Goal: Task Accomplishment & Management: Manage account settings

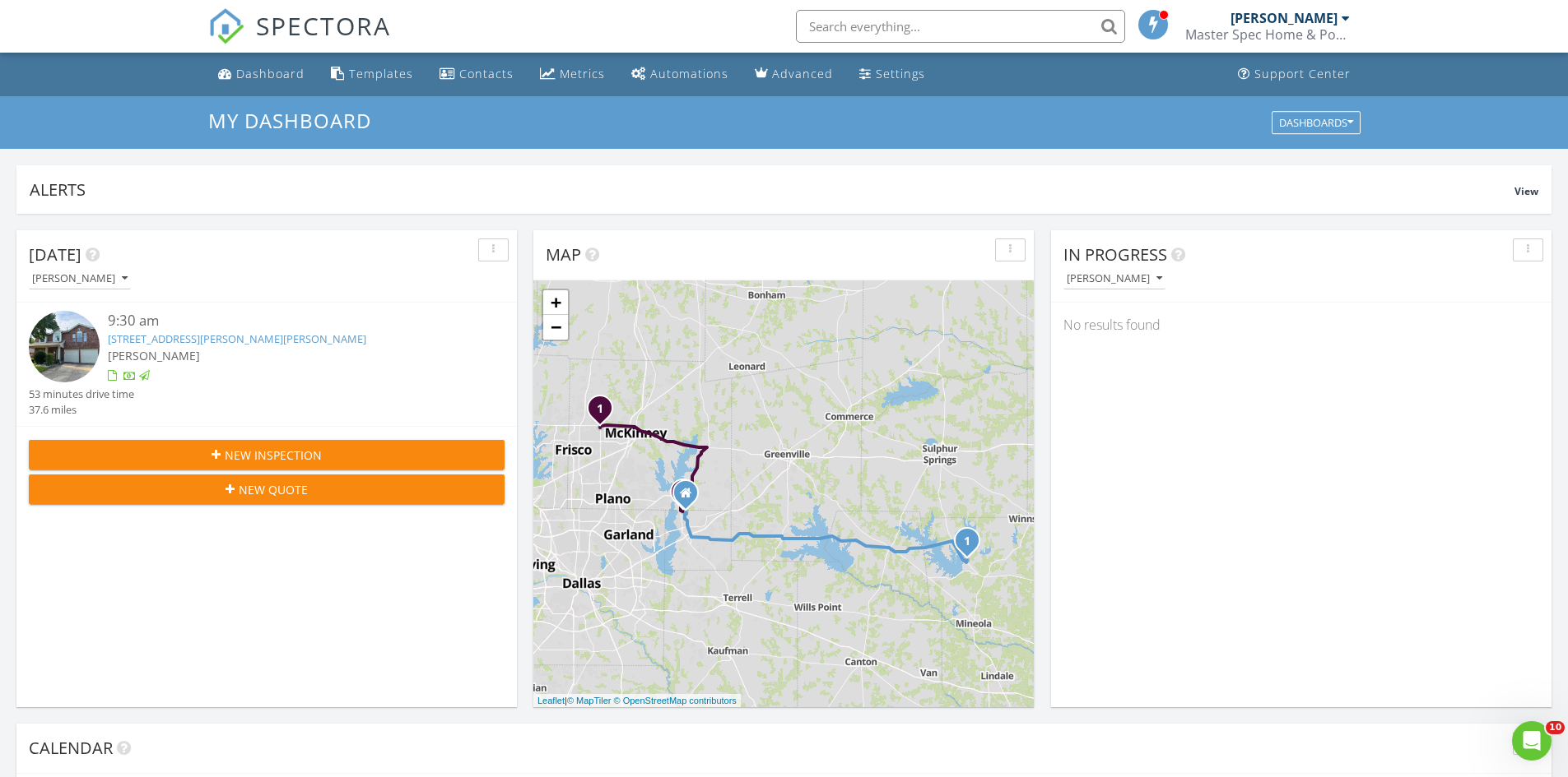
scroll to position [1523, 1594]
click at [281, 73] on div "Dashboard" at bounding box center [270, 74] width 68 height 16
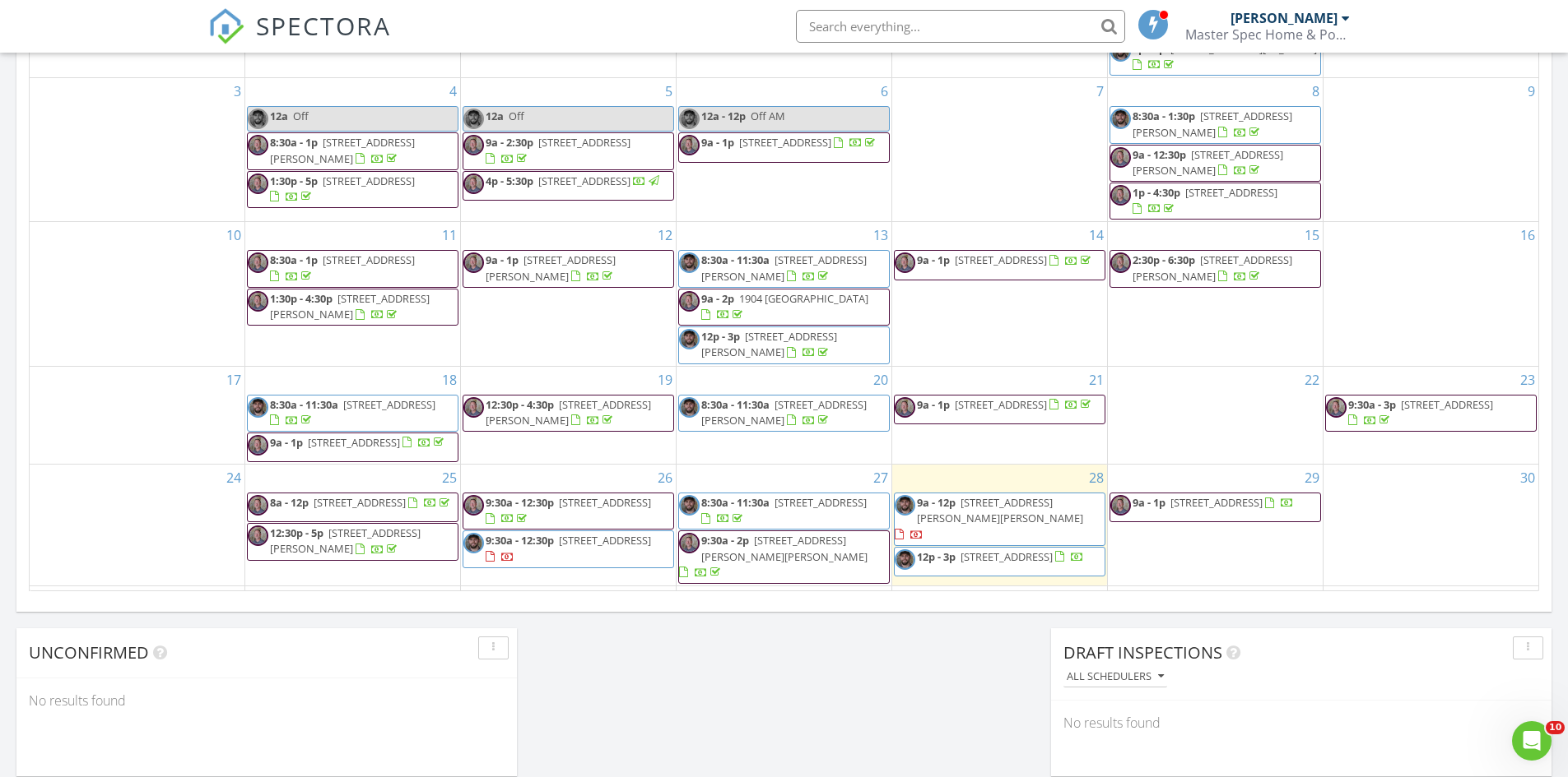
scroll to position [905, 0]
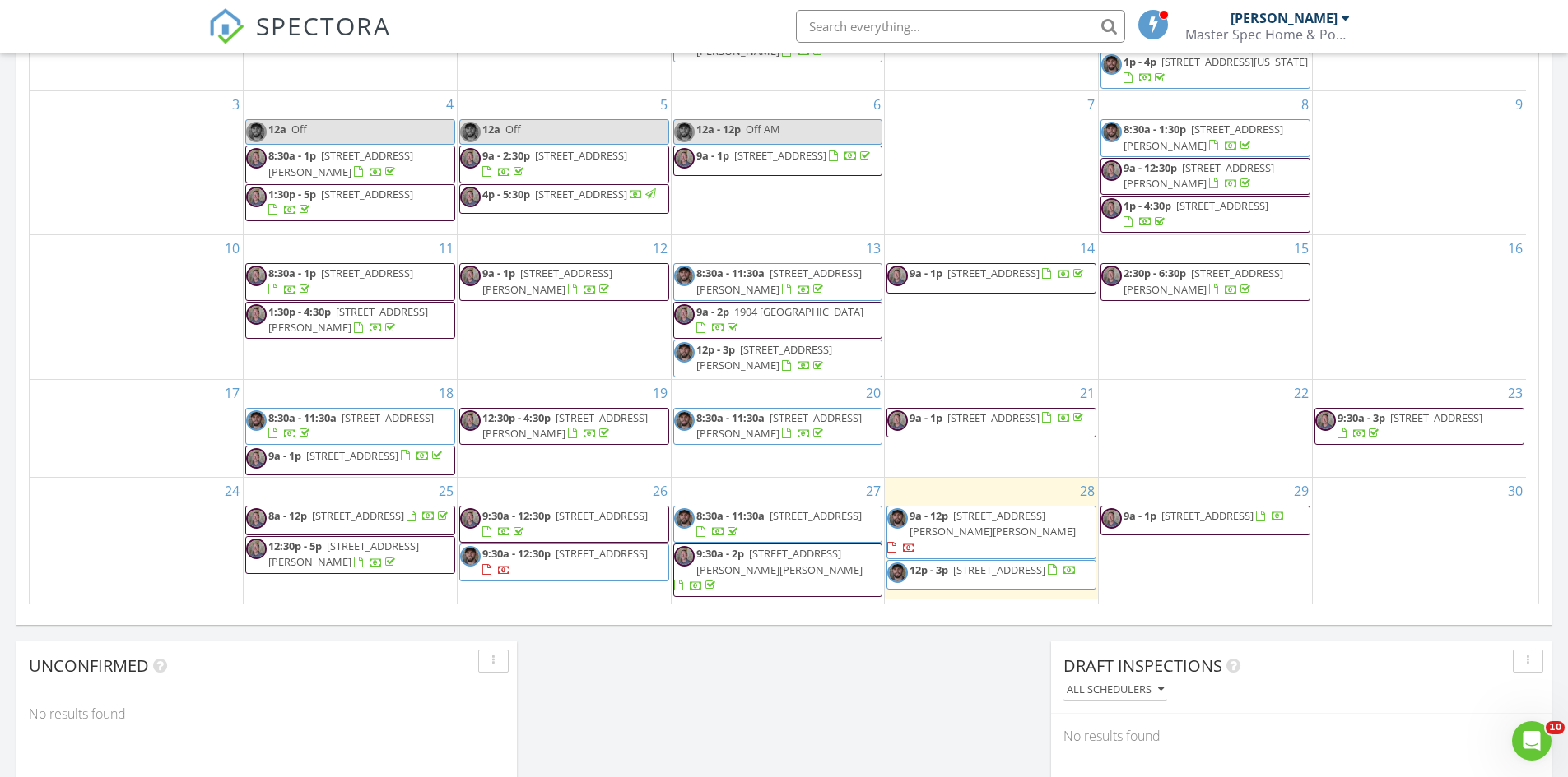
click at [1068, 524] on span "[STREET_ADDRESS][PERSON_NAME][PERSON_NAME]" at bounding box center [993, 524] width 166 height 30
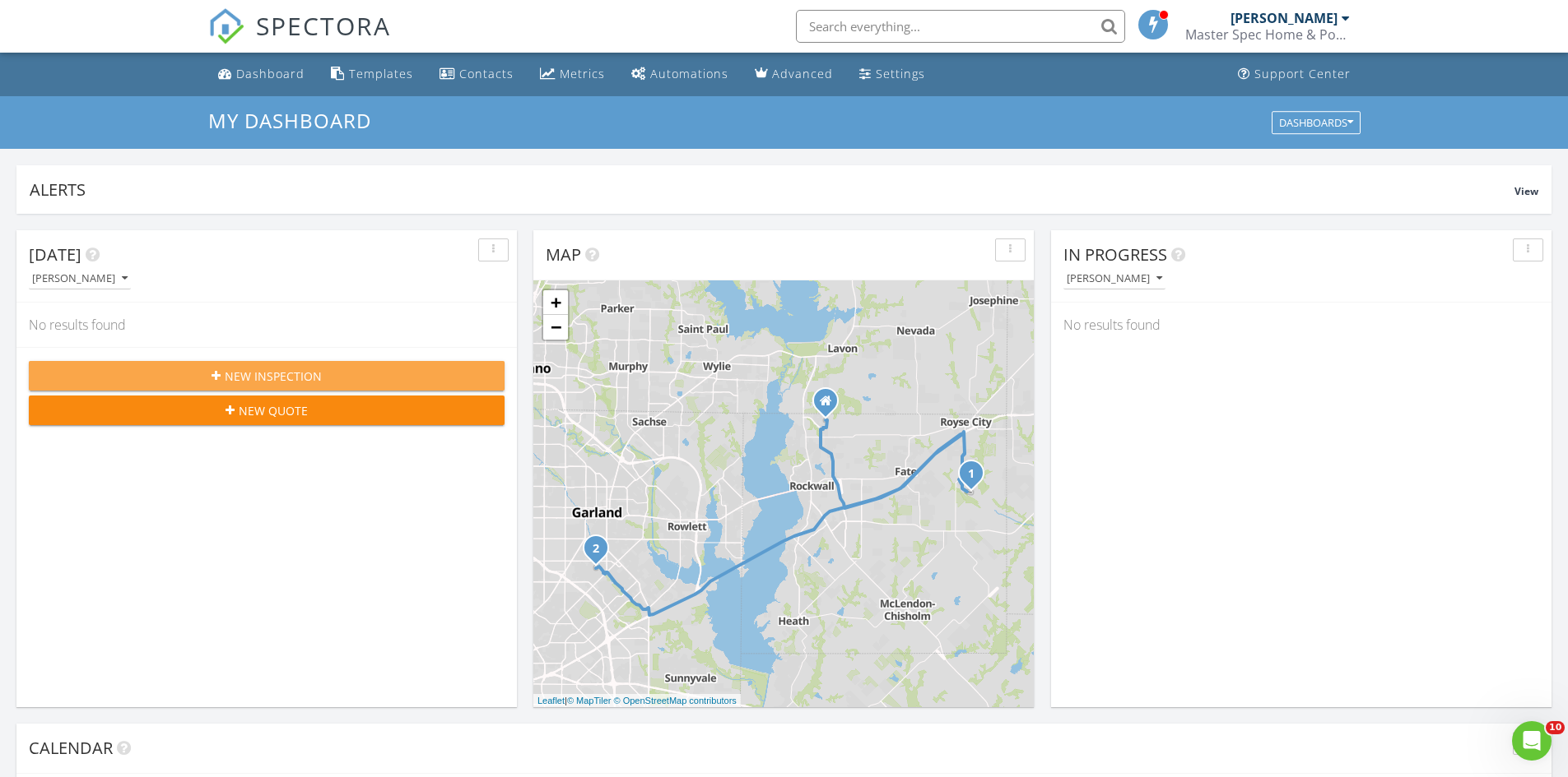
click at [336, 374] on div "New Inspection" at bounding box center [266, 376] width 449 height 17
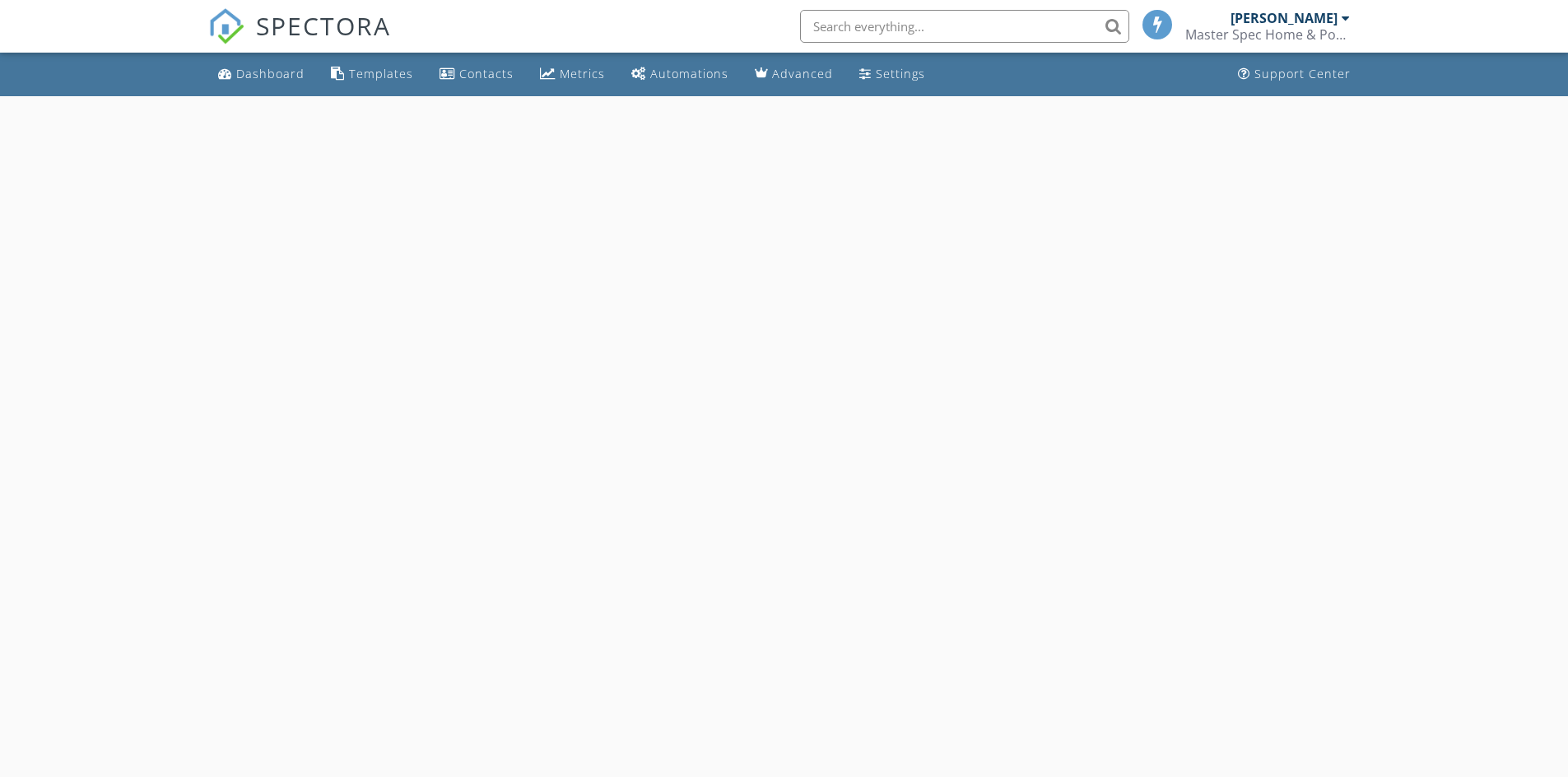
select select "7"
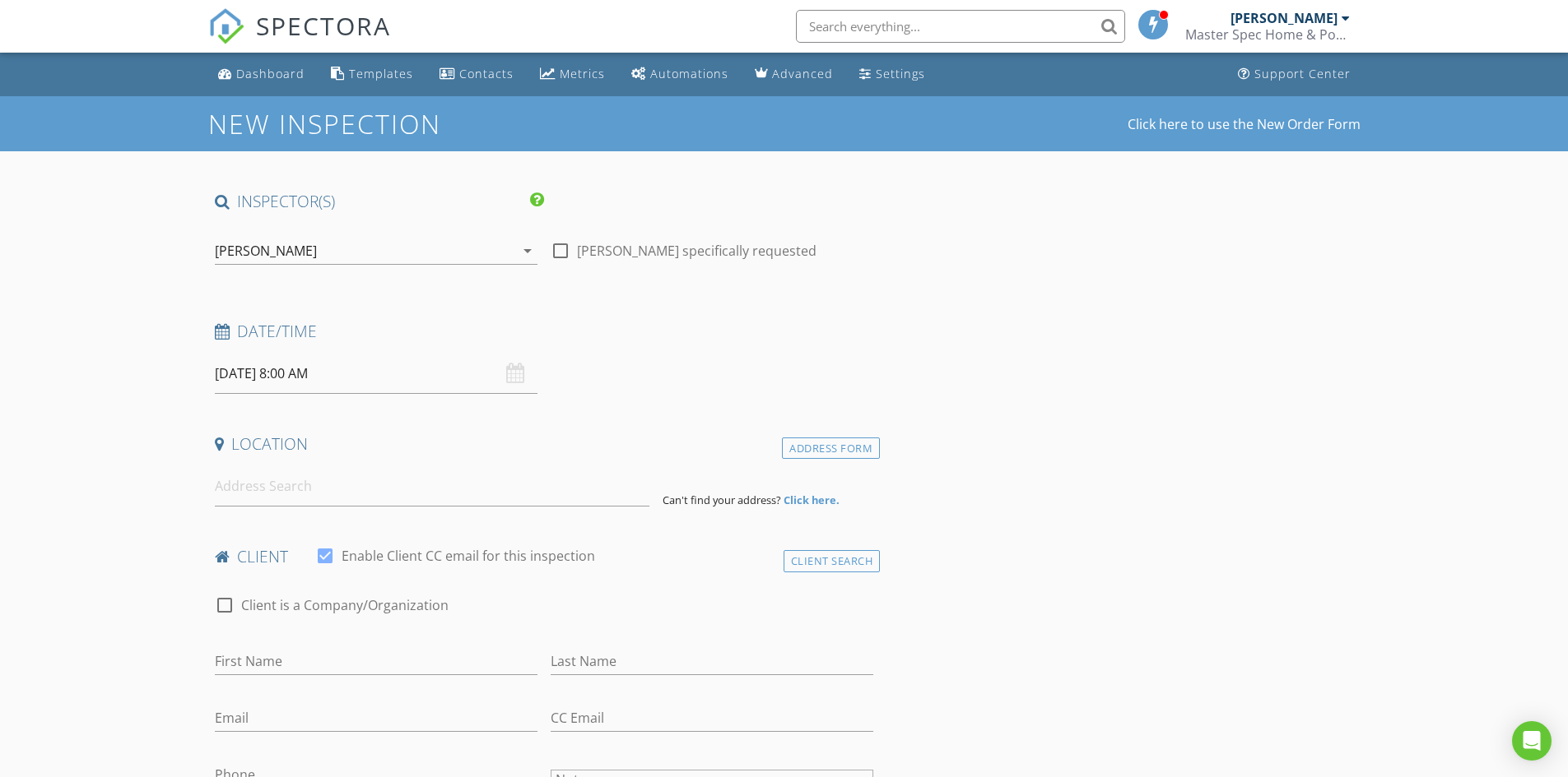
click at [295, 256] on div "[PERSON_NAME]" at bounding box center [364, 251] width 300 height 26
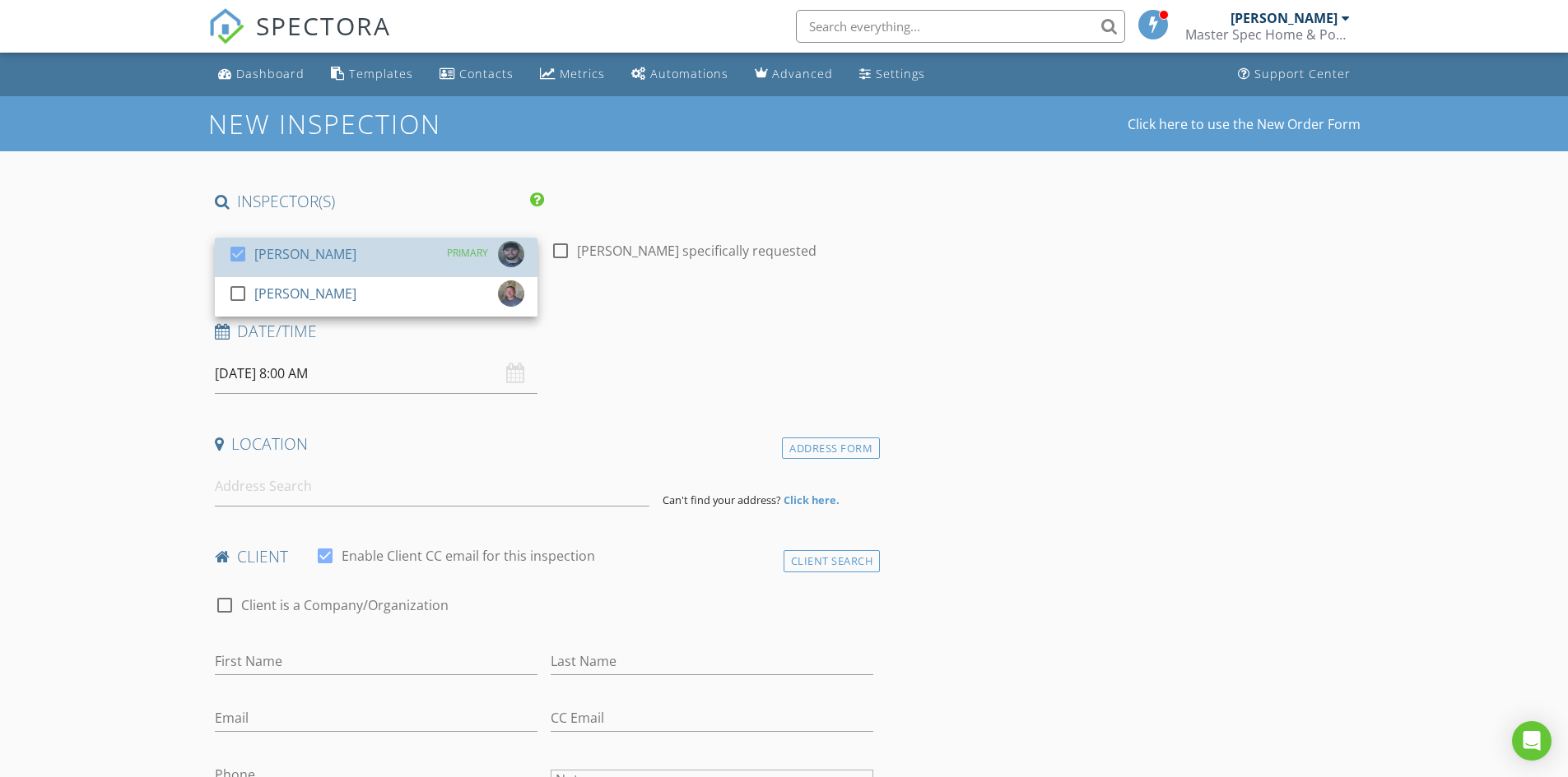
click at [295, 256] on div "[PERSON_NAME]" at bounding box center [305, 254] width 102 height 26
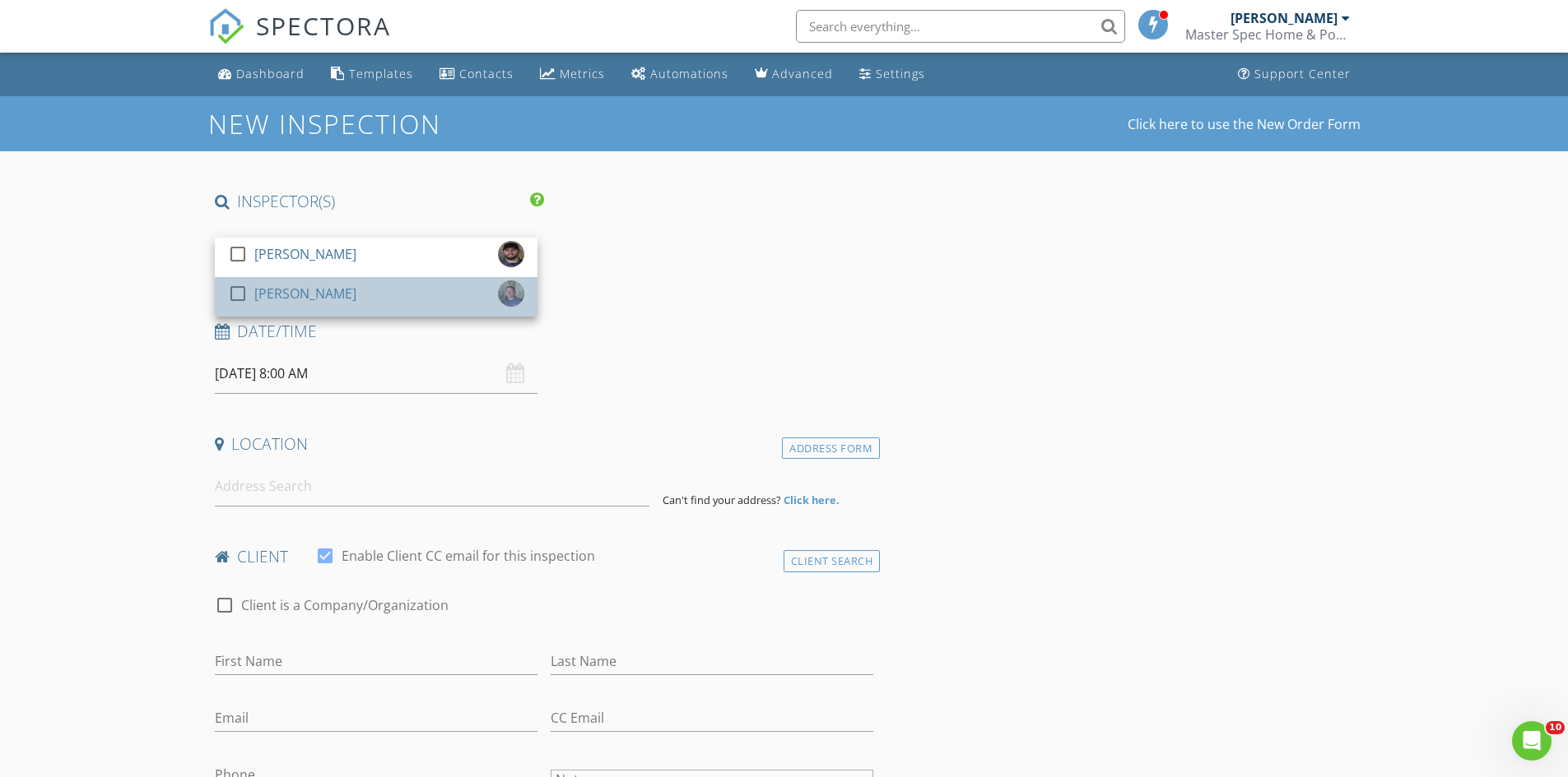
click at [295, 291] on div "[PERSON_NAME]" at bounding box center [305, 294] width 102 height 26
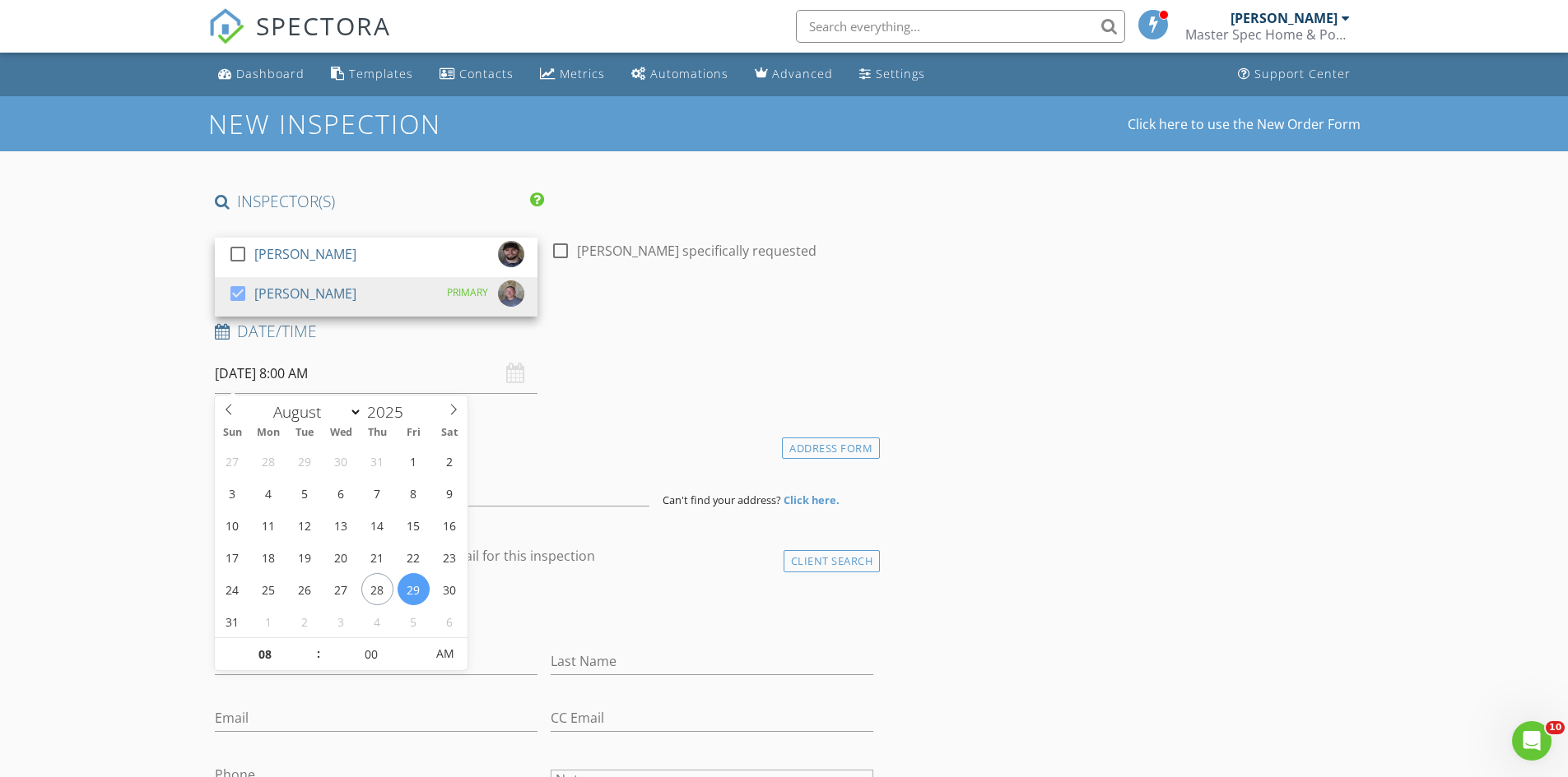
click at [287, 387] on input "08/29/2025 8:00 AM" at bounding box center [375, 373] width 322 height 41
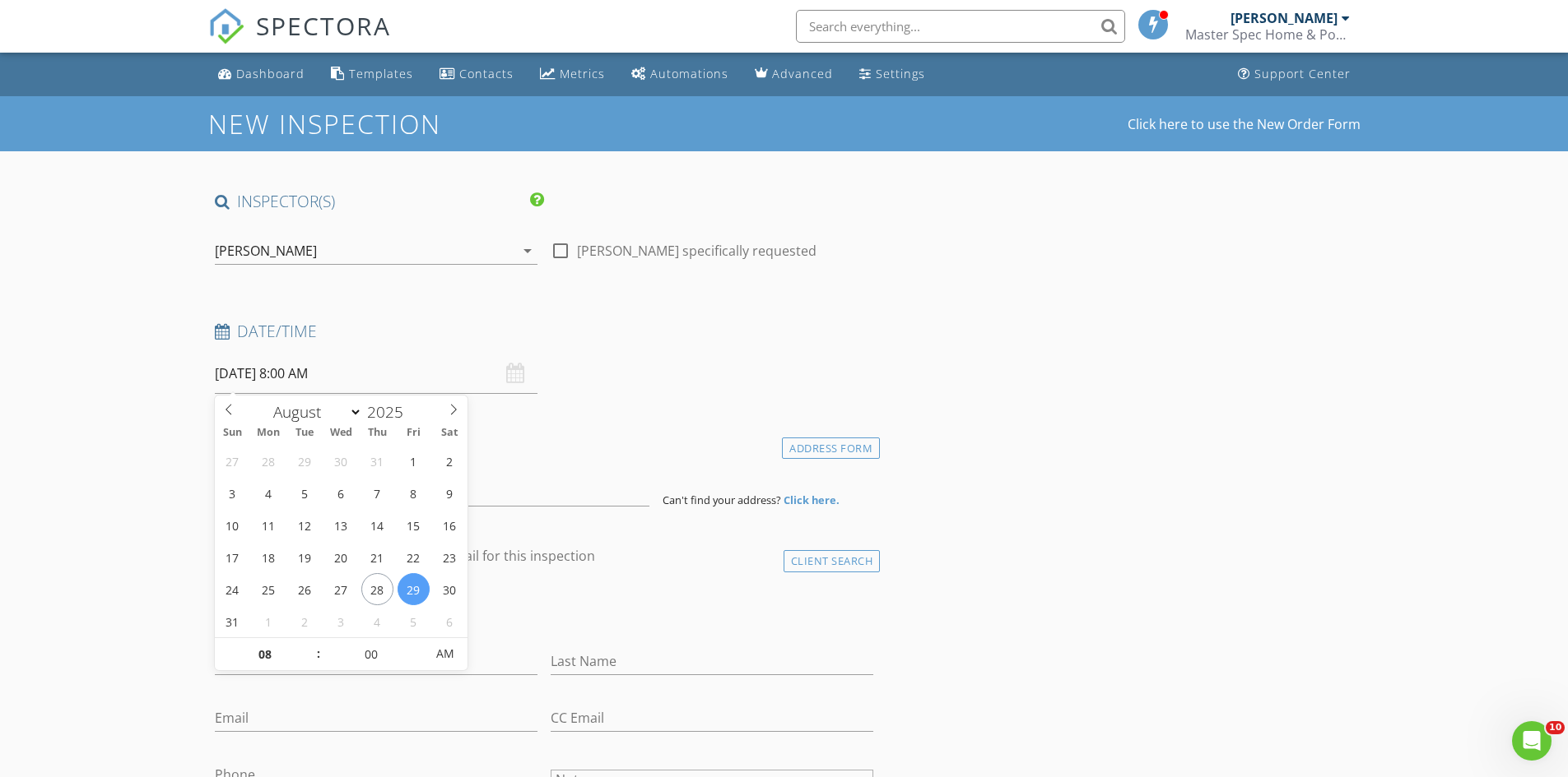
click at [289, 372] on input "08/29/2025 8:00 AM" at bounding box center [375, 373] width 322 height 41
type input "09"
type input "08/29/2025 9:00 AM"
click at [309, 645] on span at bounding box center [310, 646] width 11 height 16
type input "10"
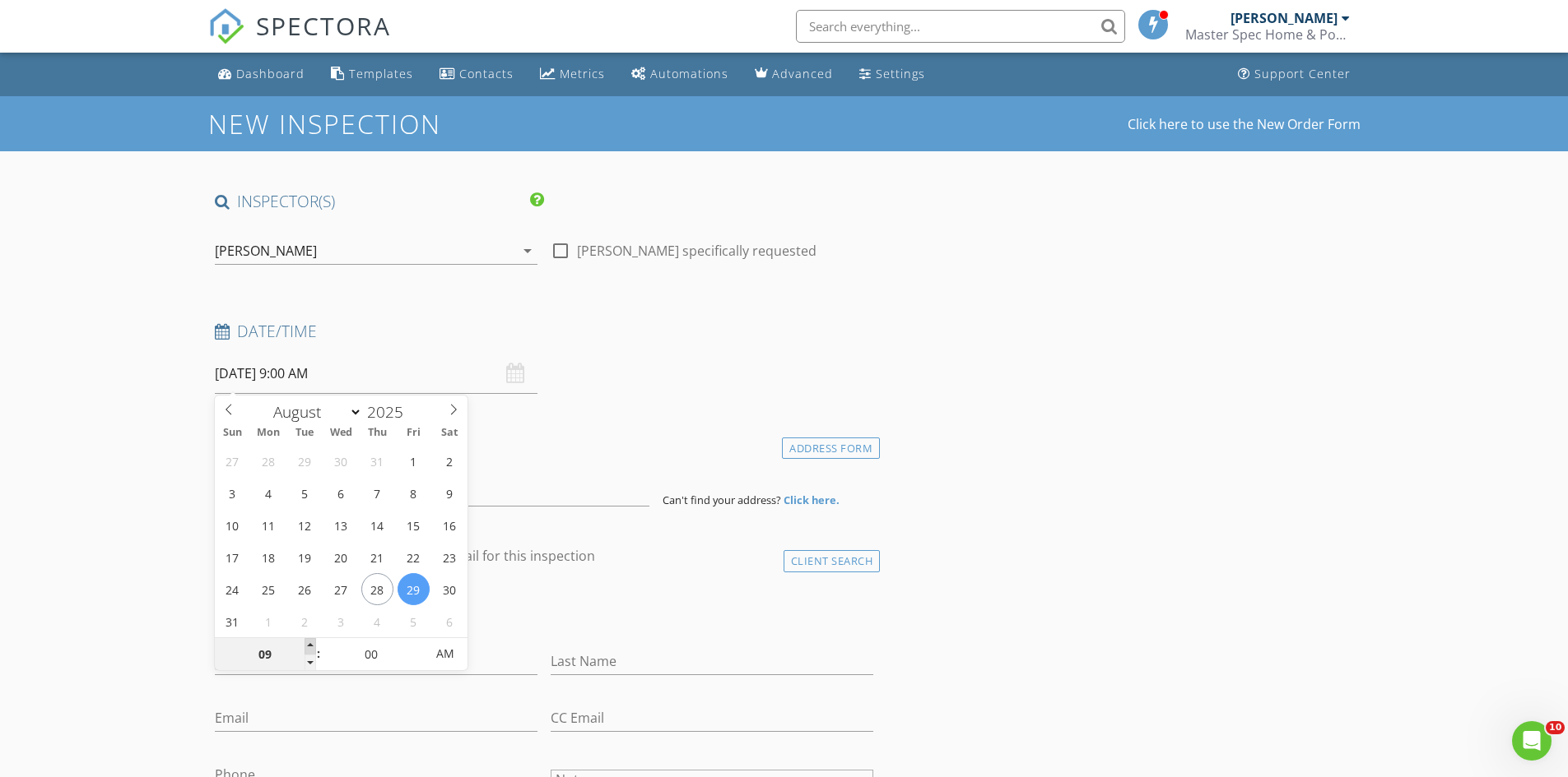
type input "08/29/2025 10:00 AM"
click at [309, 645] on span at bounding box center [310, 646] width 11 height 16
type input "11"
type input "08/29/2025 11:00 AM"
click at [309, 645] on span at bounding box center [310, 646] width 11 height 16
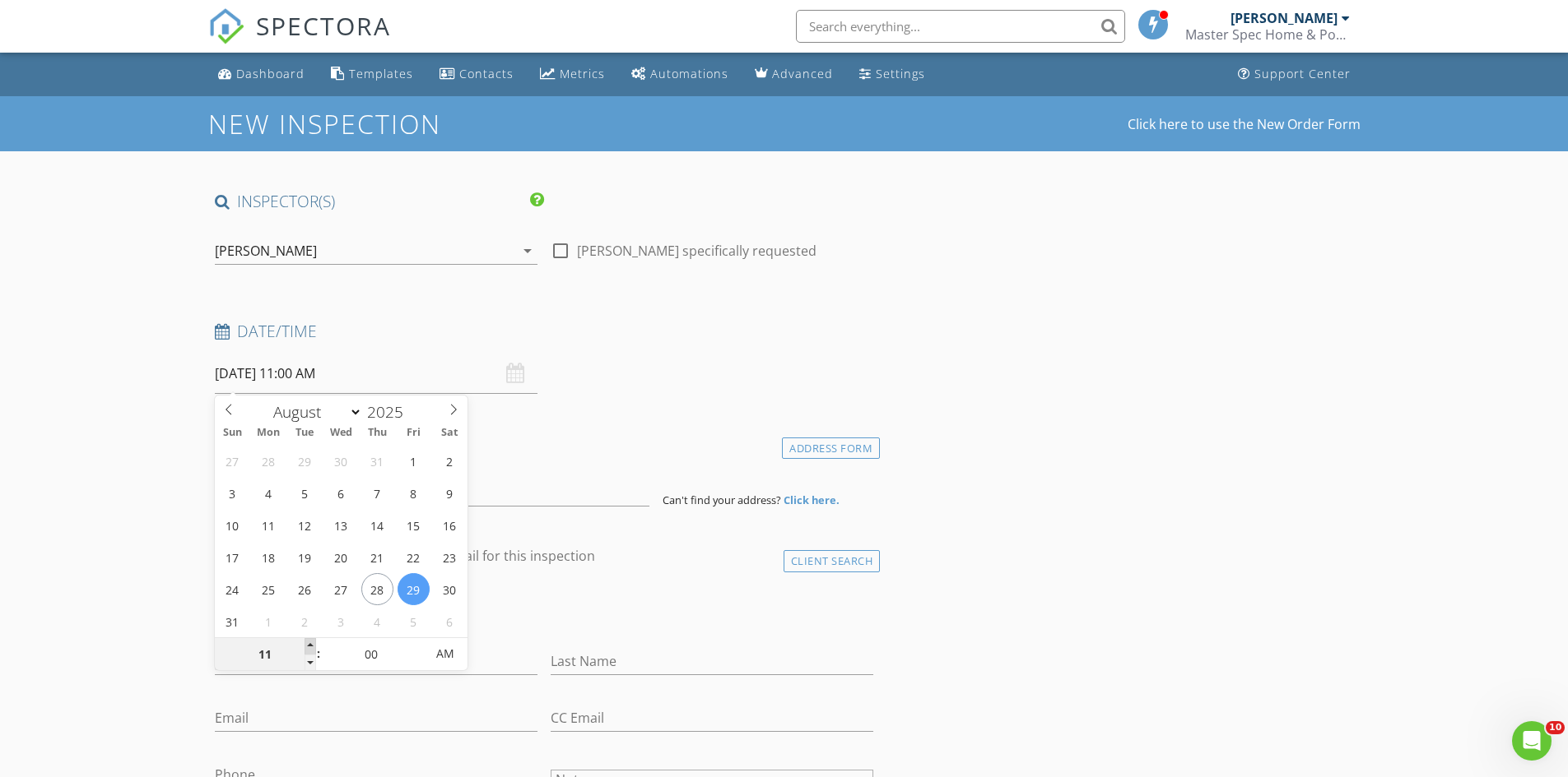
type input "12"
type input "08/29/2025 12:00 PM"
click at [309, 645] on span at bounding box center [310, 646] width 11 height 16
type input "11"
click at [305, 666] on span at bounding box center [310, 663] width 11 height 16
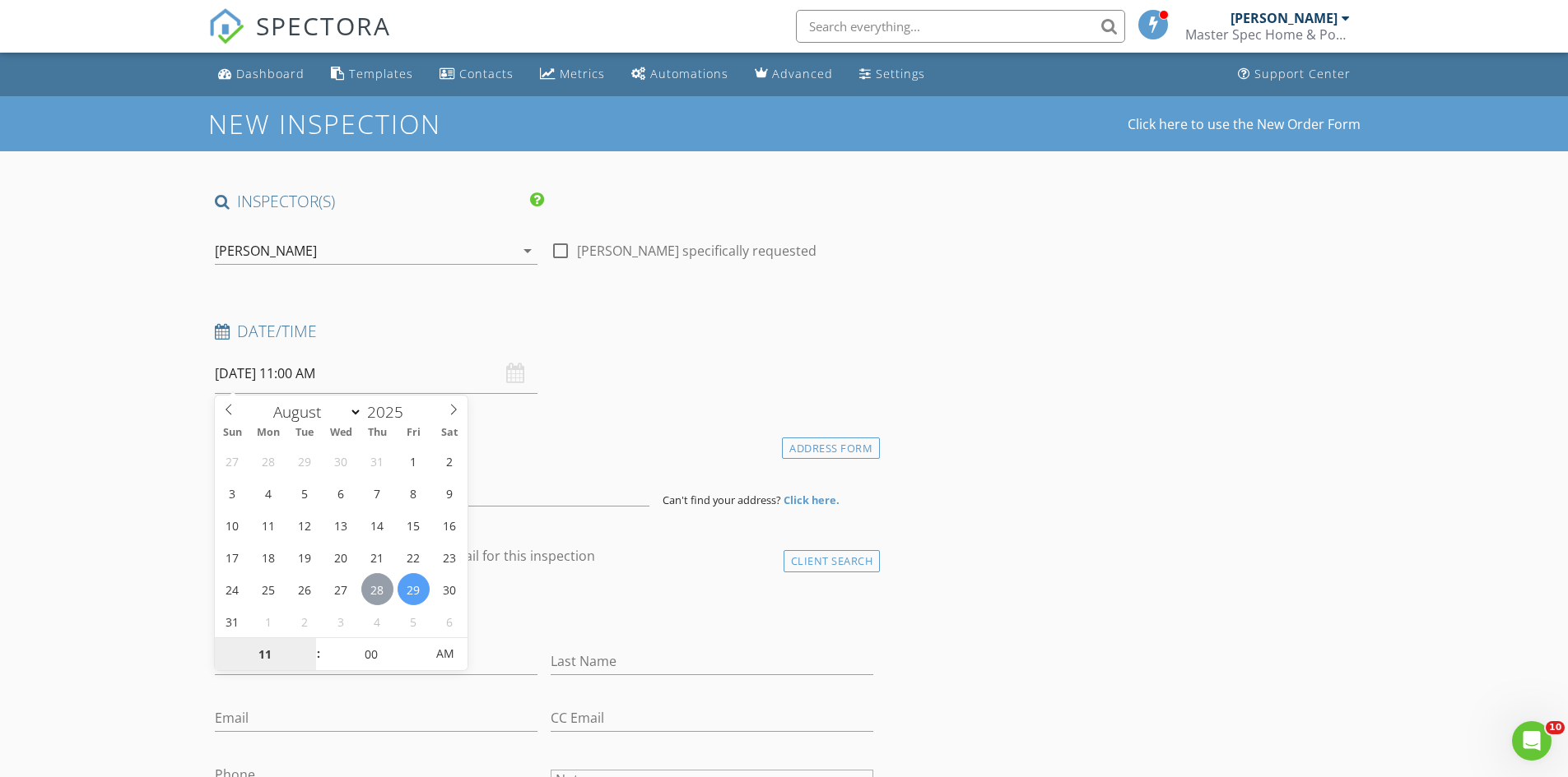
type input "08/28/2025 11:00 AM"
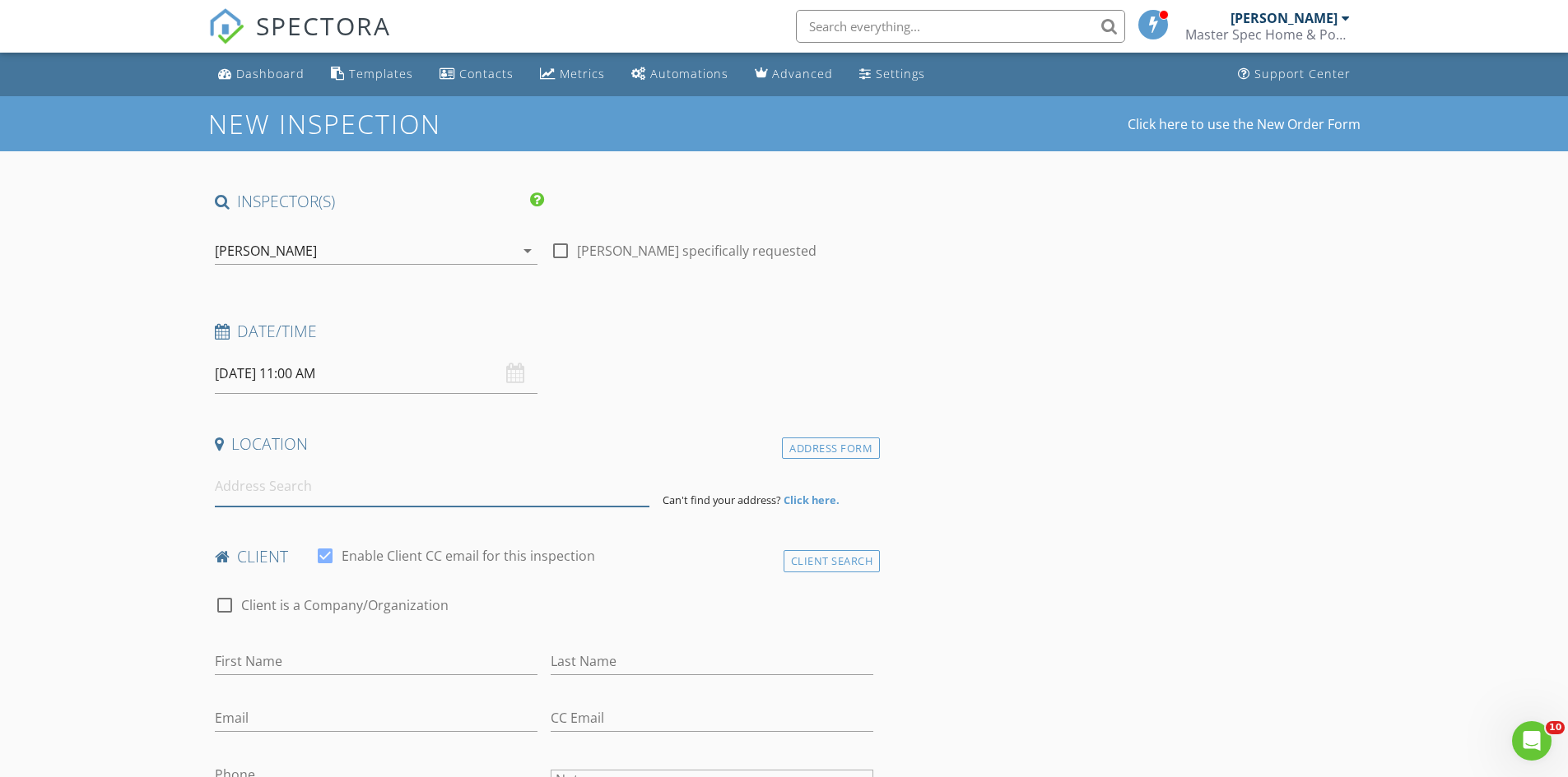
click at [511, 492] on input at bounding box center [432, 486] width 435 height 41
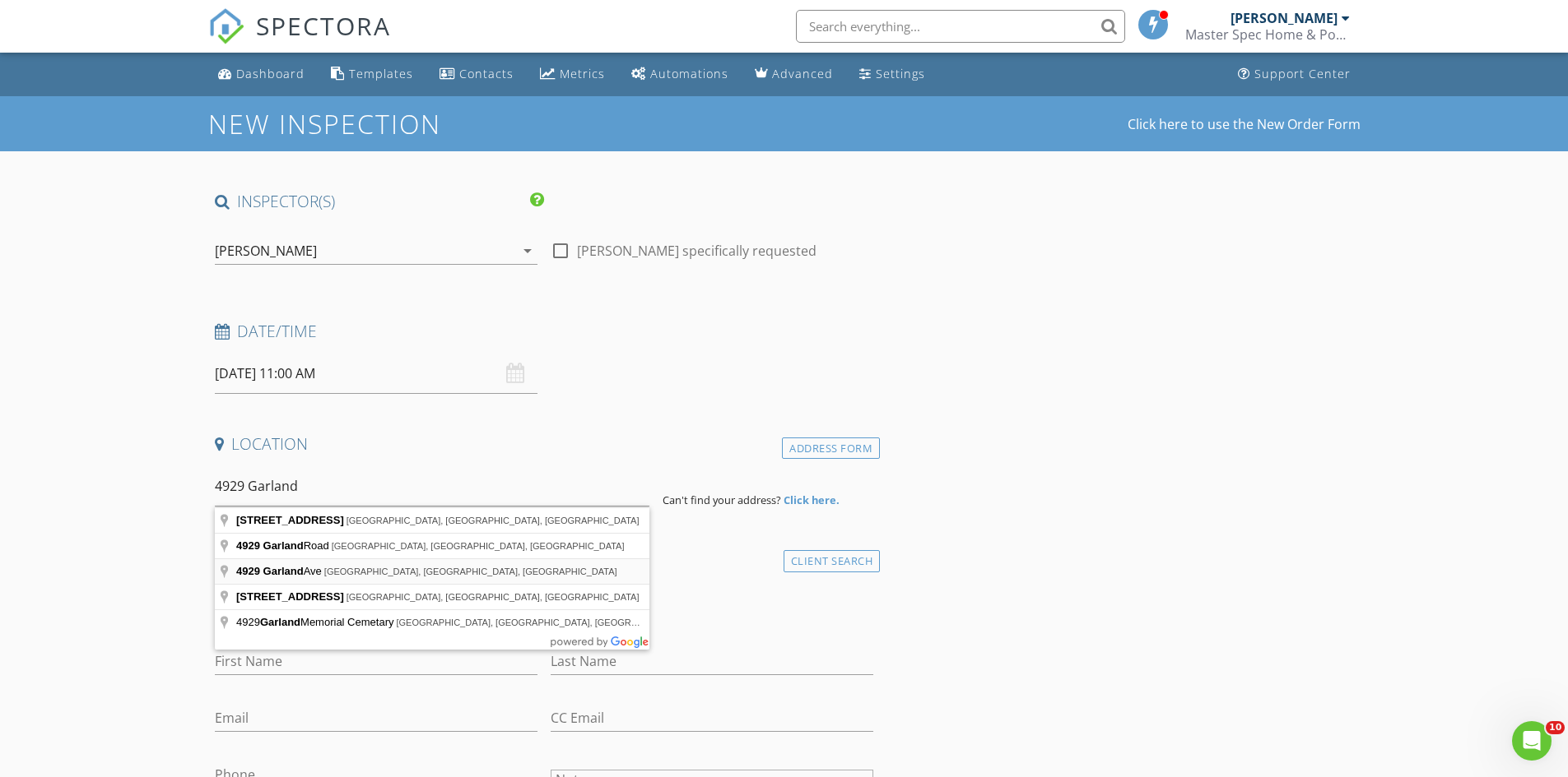
type input "4929 Garland Ave, Dallas, TX, USA"
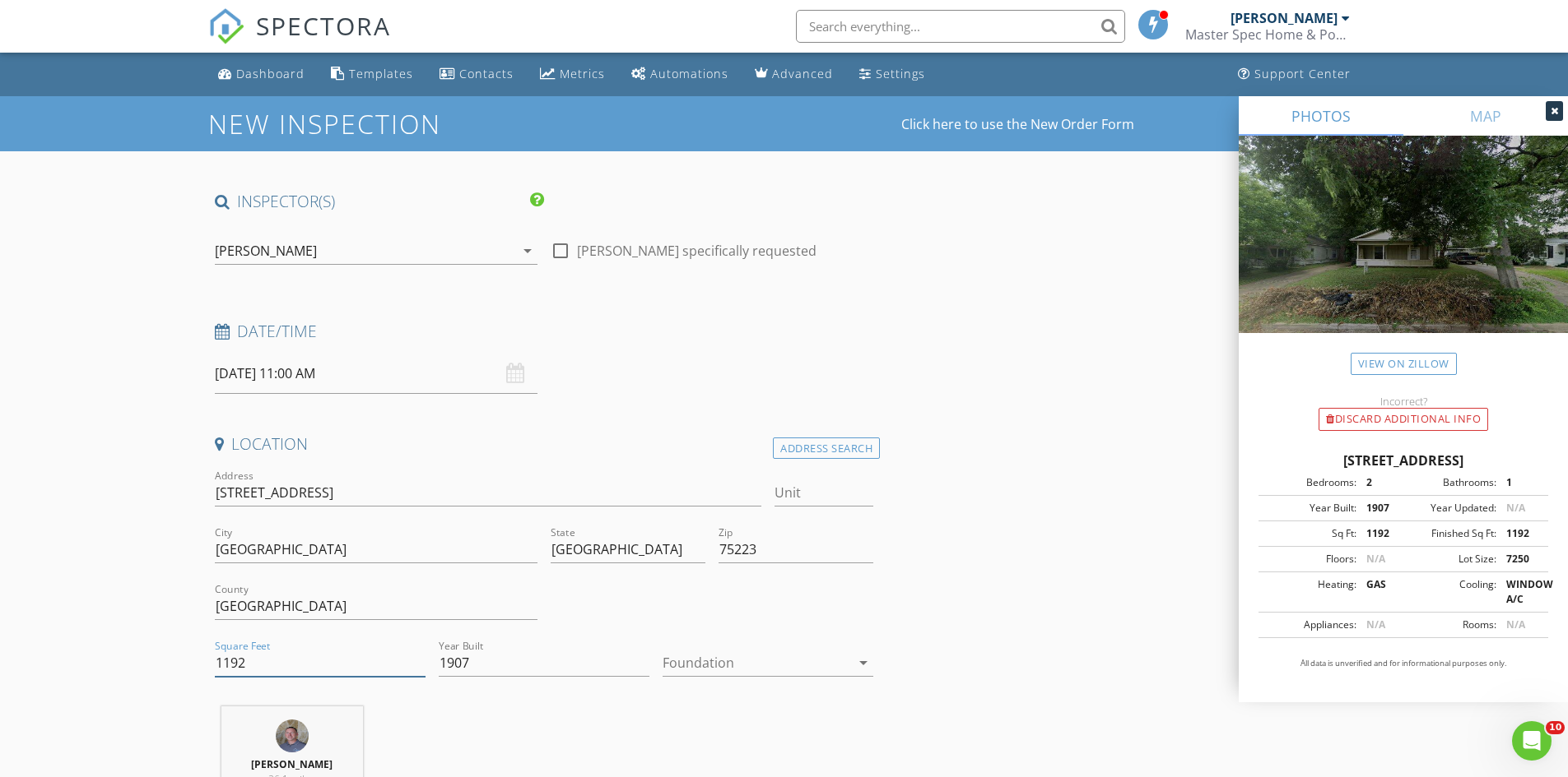
drag, startPoint x: 287, startPoint y: 665, endPoint x: 131, endPoint y: 651, distance: 156.6
type input "1758"
click at [721, 663] on div at bounding box center [757, 664] width 187 height 26
click at [721, 738] on div "Crawlspace" at bounding box center [768, 748] width 184 height 20
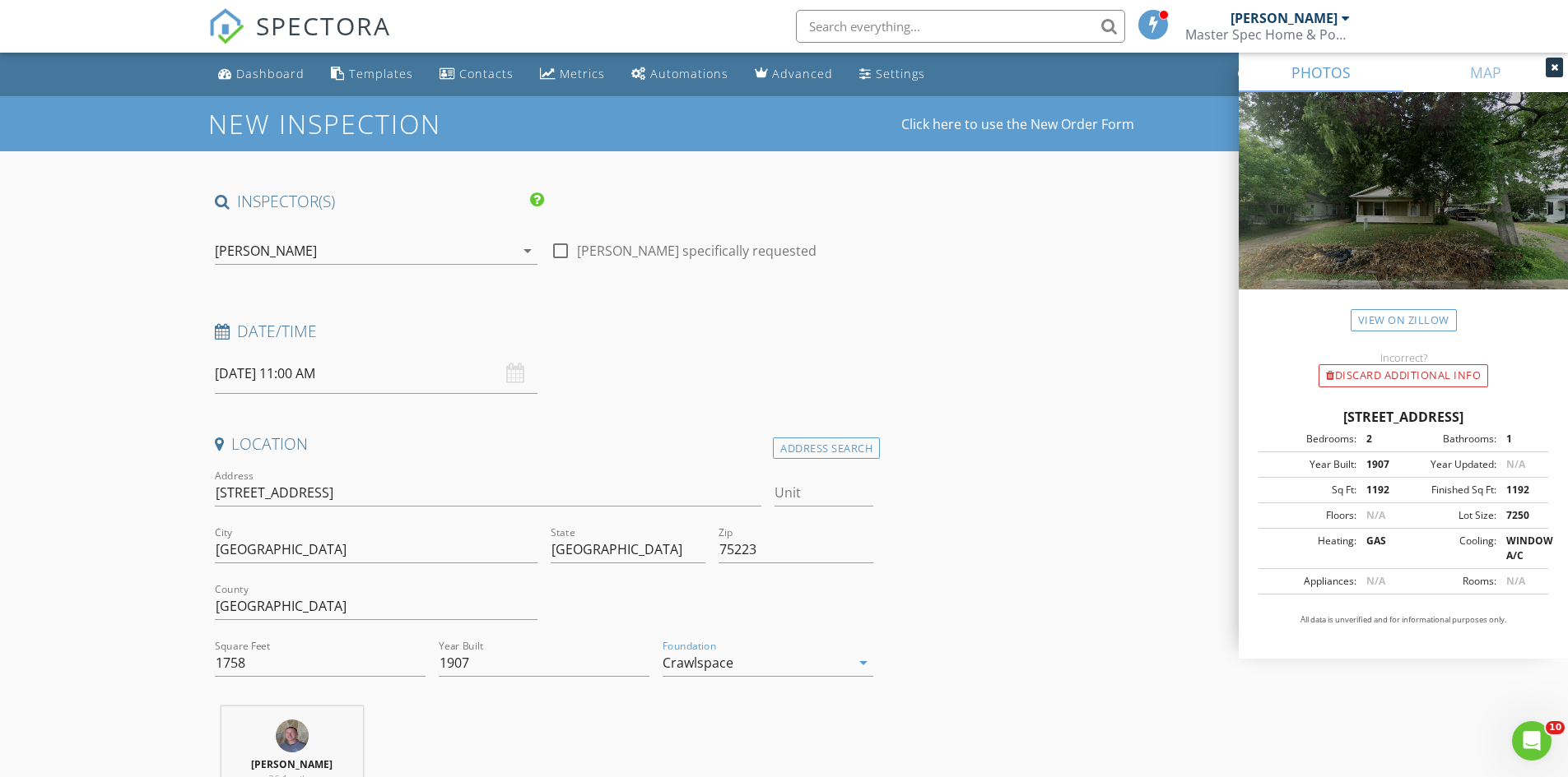
scroll to position [247, 0]
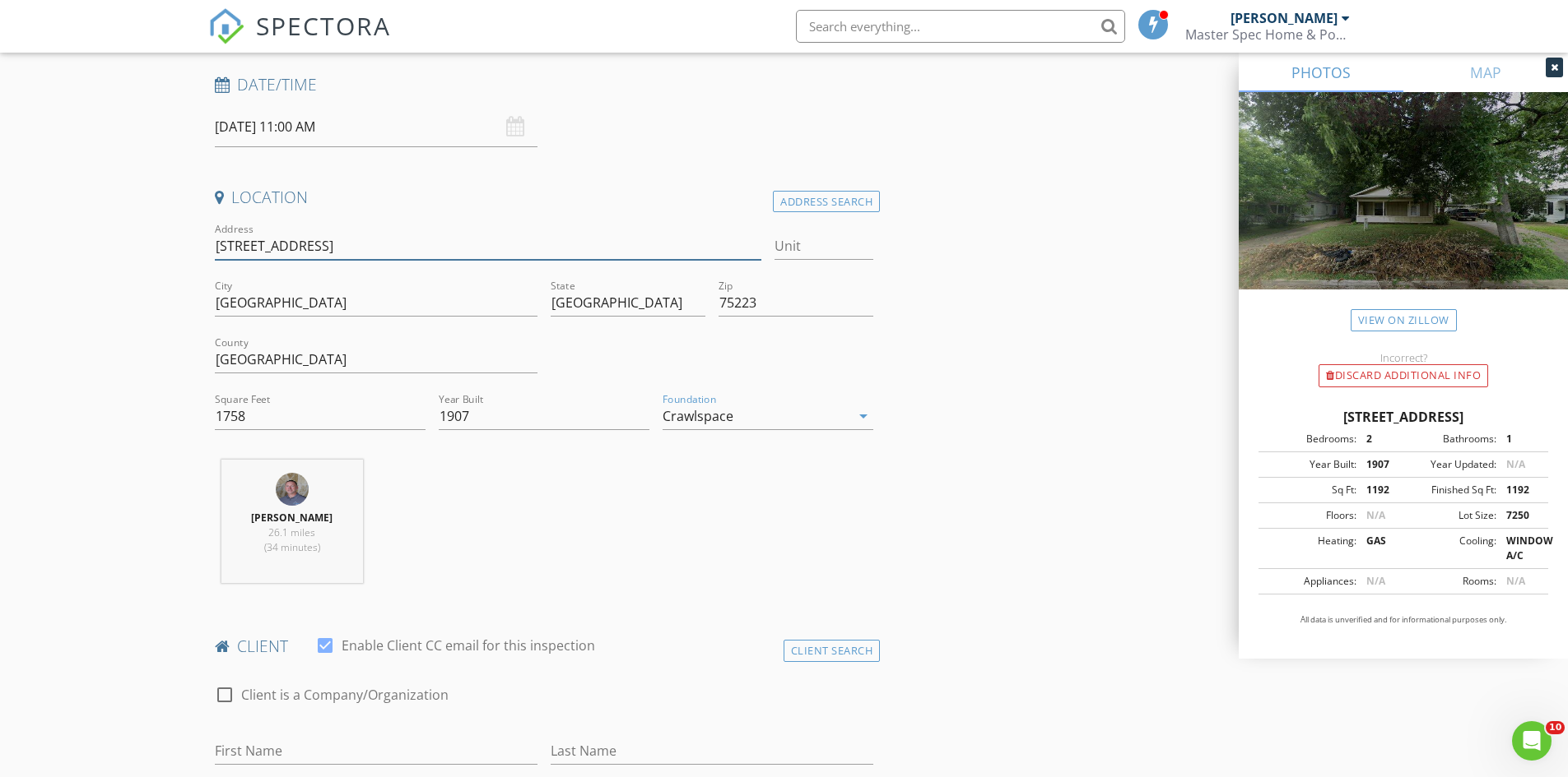
click at [341, 257] on input "4929 Garland Ave" at bounding box center [488, 246] width 548 height 27
type input "[STREET_ADDRESS]"
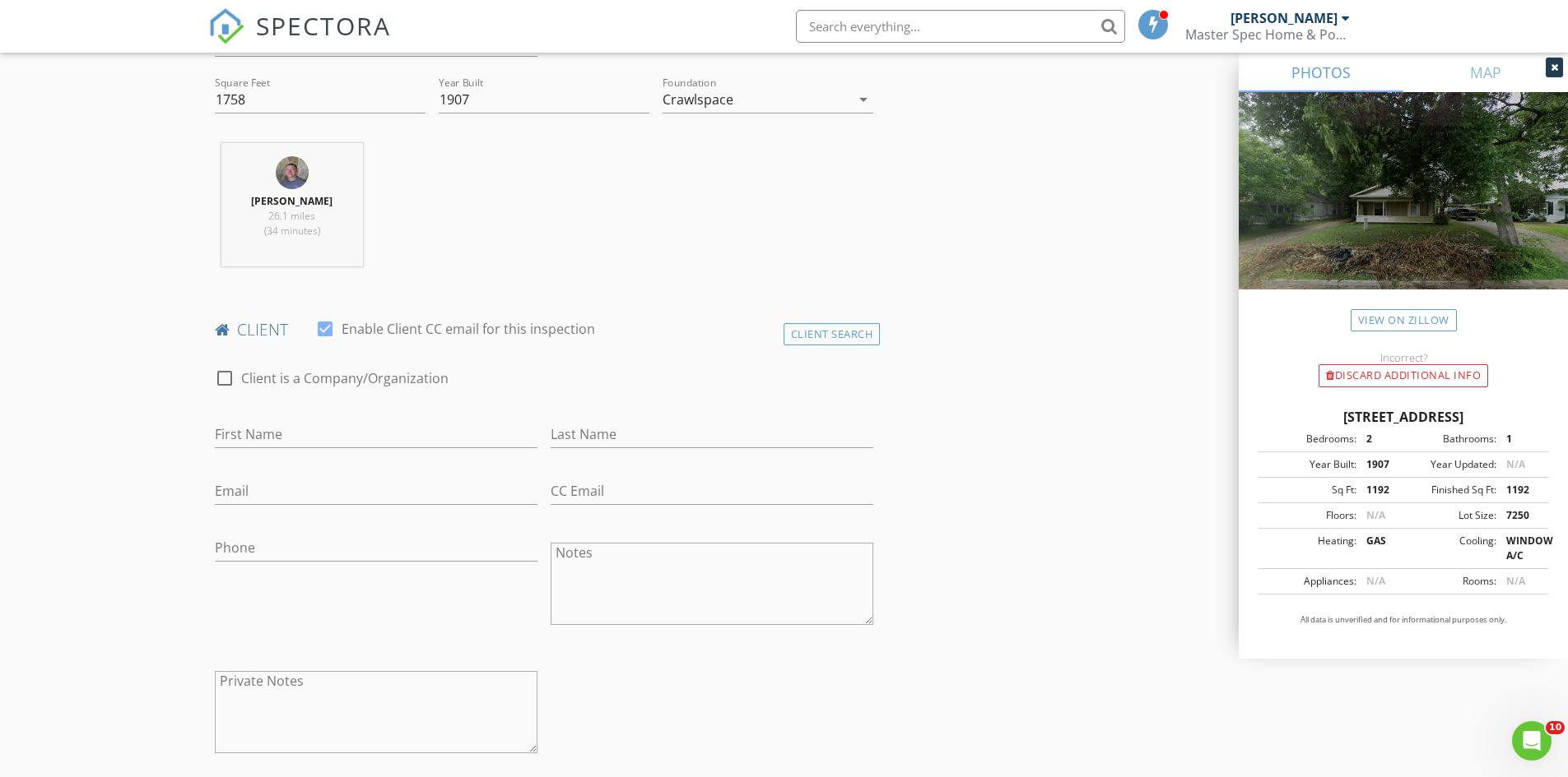
scroll to position [576, 0]
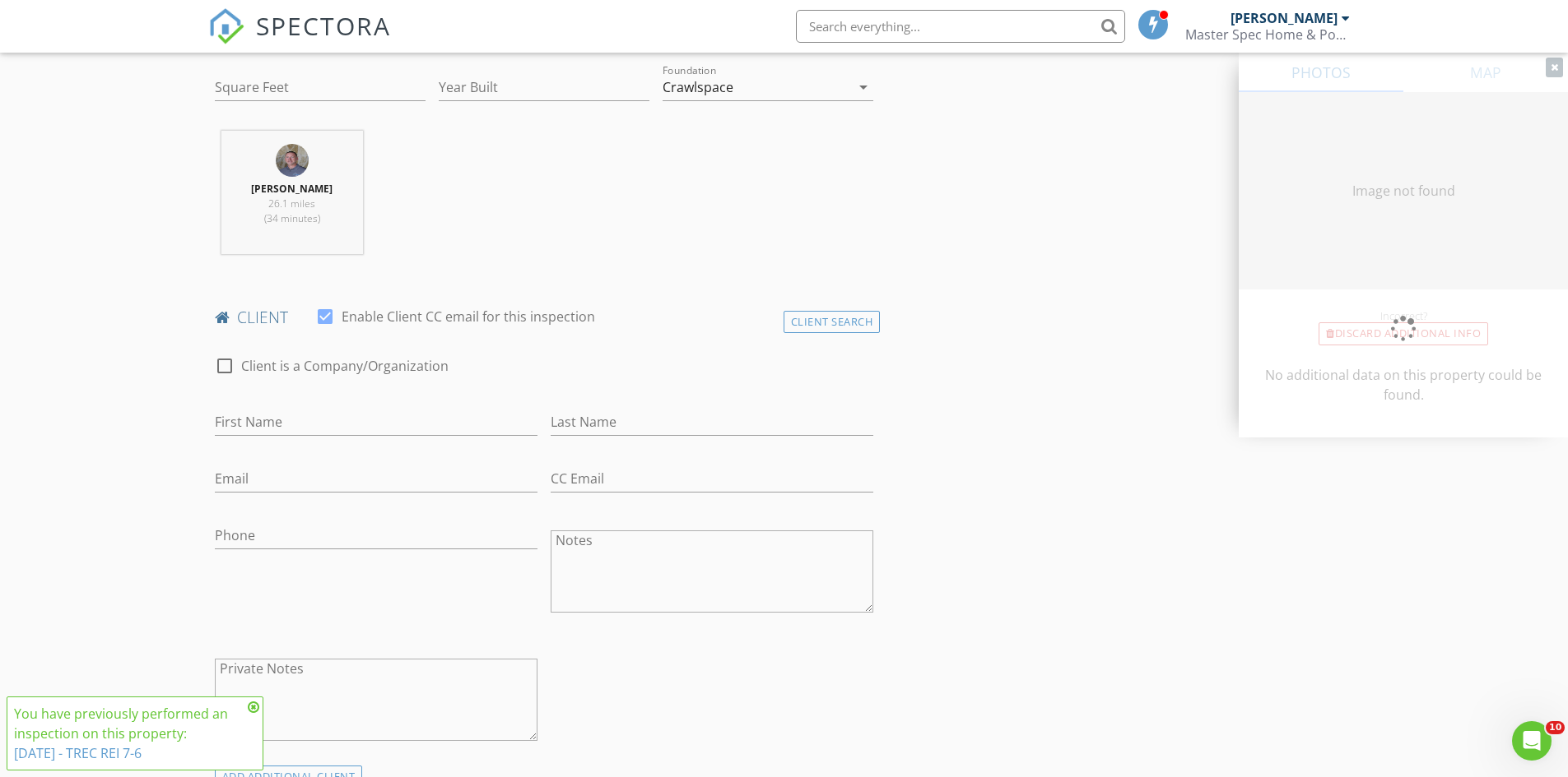
type input "1192"
type input "1907"
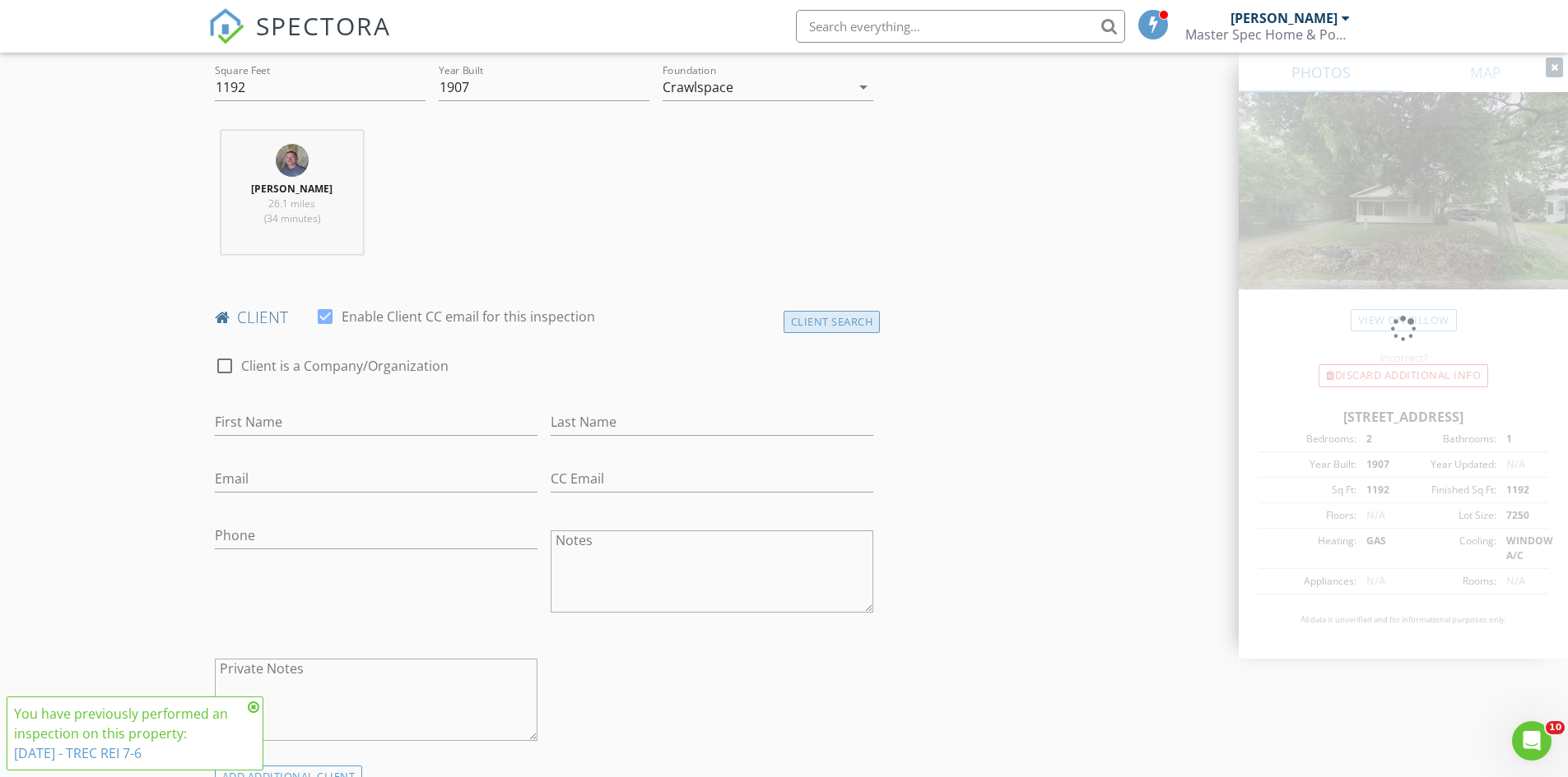
type input "[STREET_ADDRESS]"
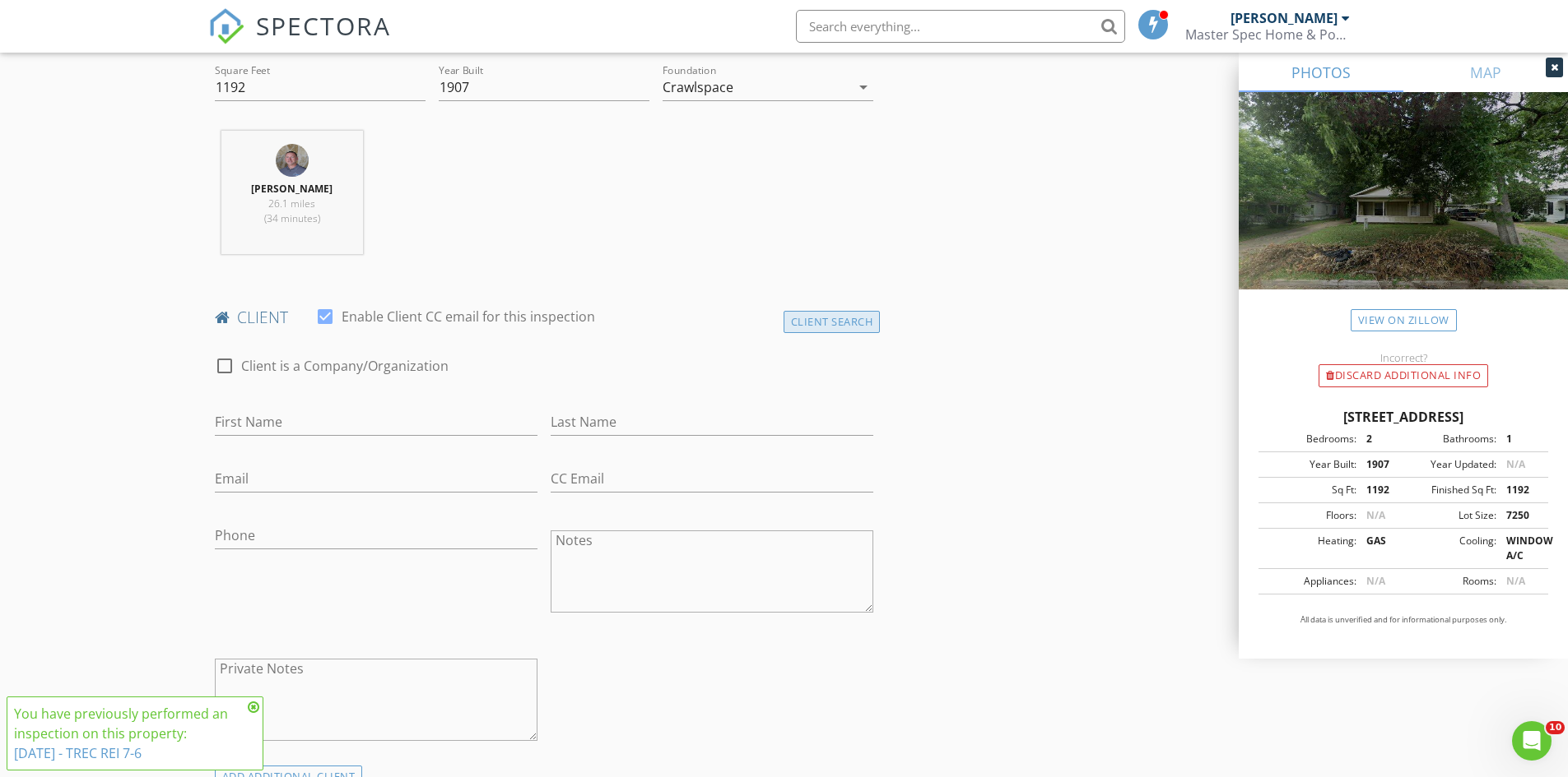
click at [878, 319] on div "Client Search" at bounding box center [832, 321] width 97 height 22
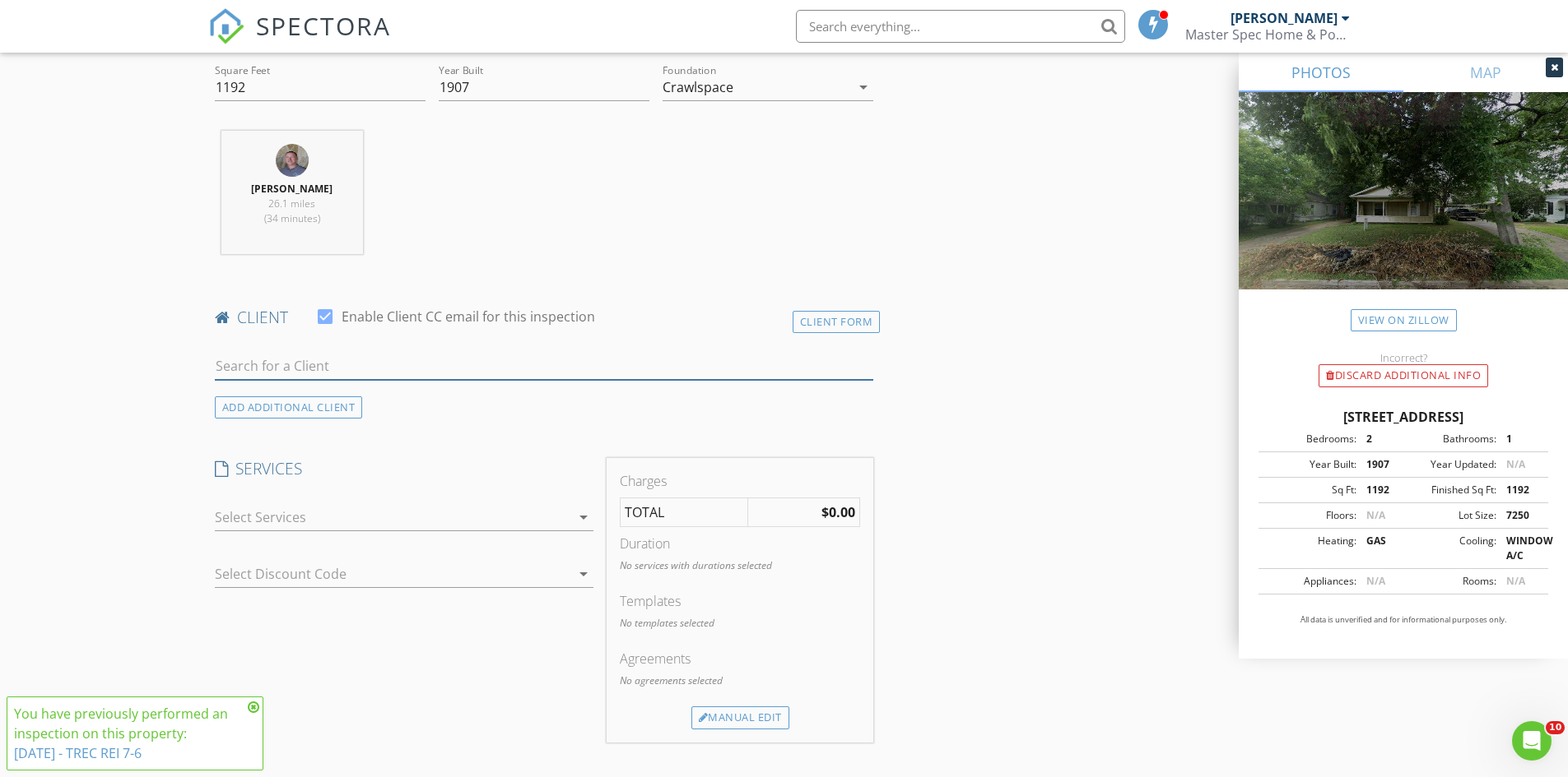
click at [377, 363] on input "text" at bounding box center [544, 366] width 659 height 27
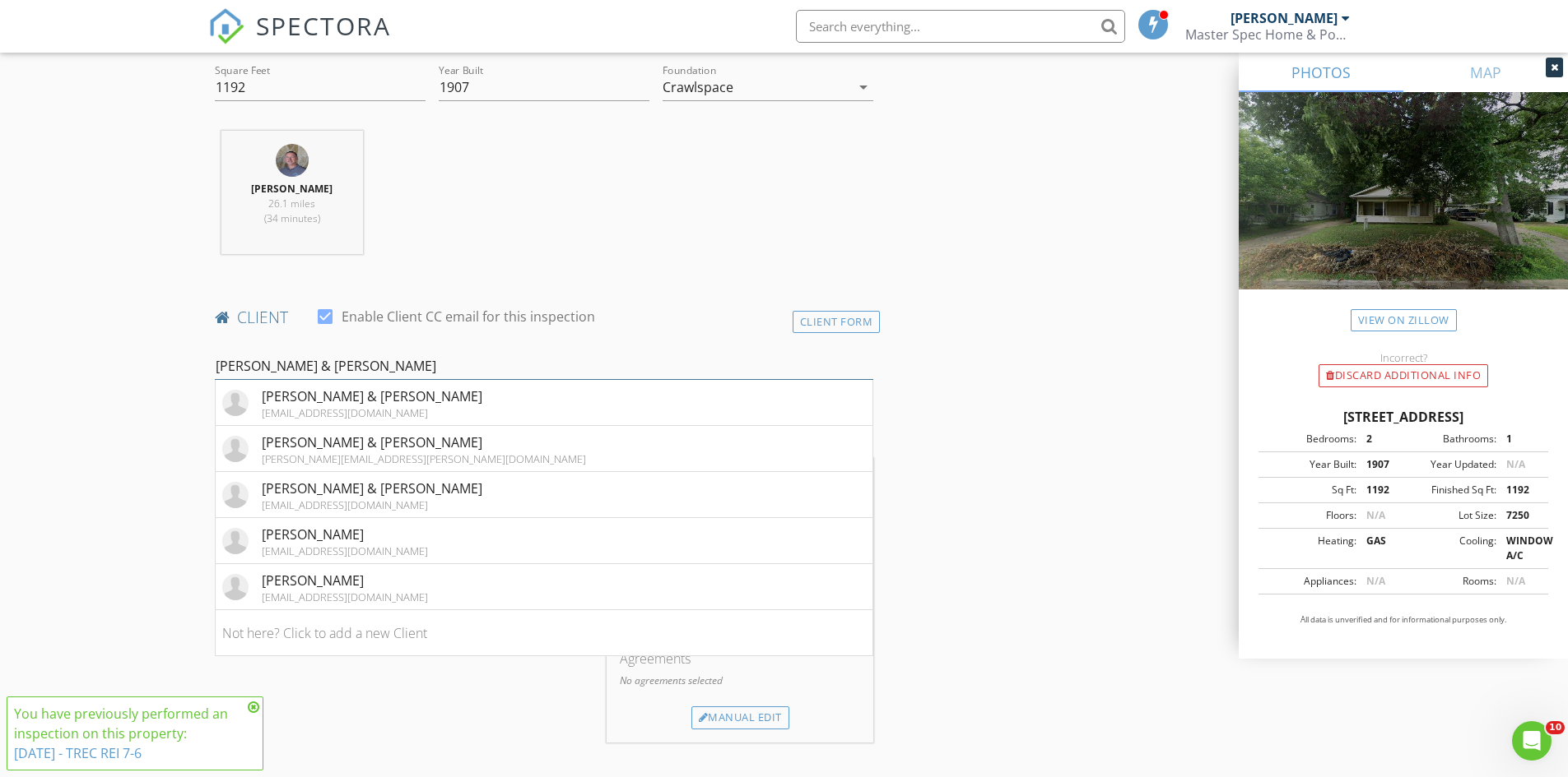
type input "[PERSON_NAME] & [PERSON_NAME]"
click at [391, 627] on li "Not here? Click to add a new Client" at bounding box center [544, 633] width 657 height 46
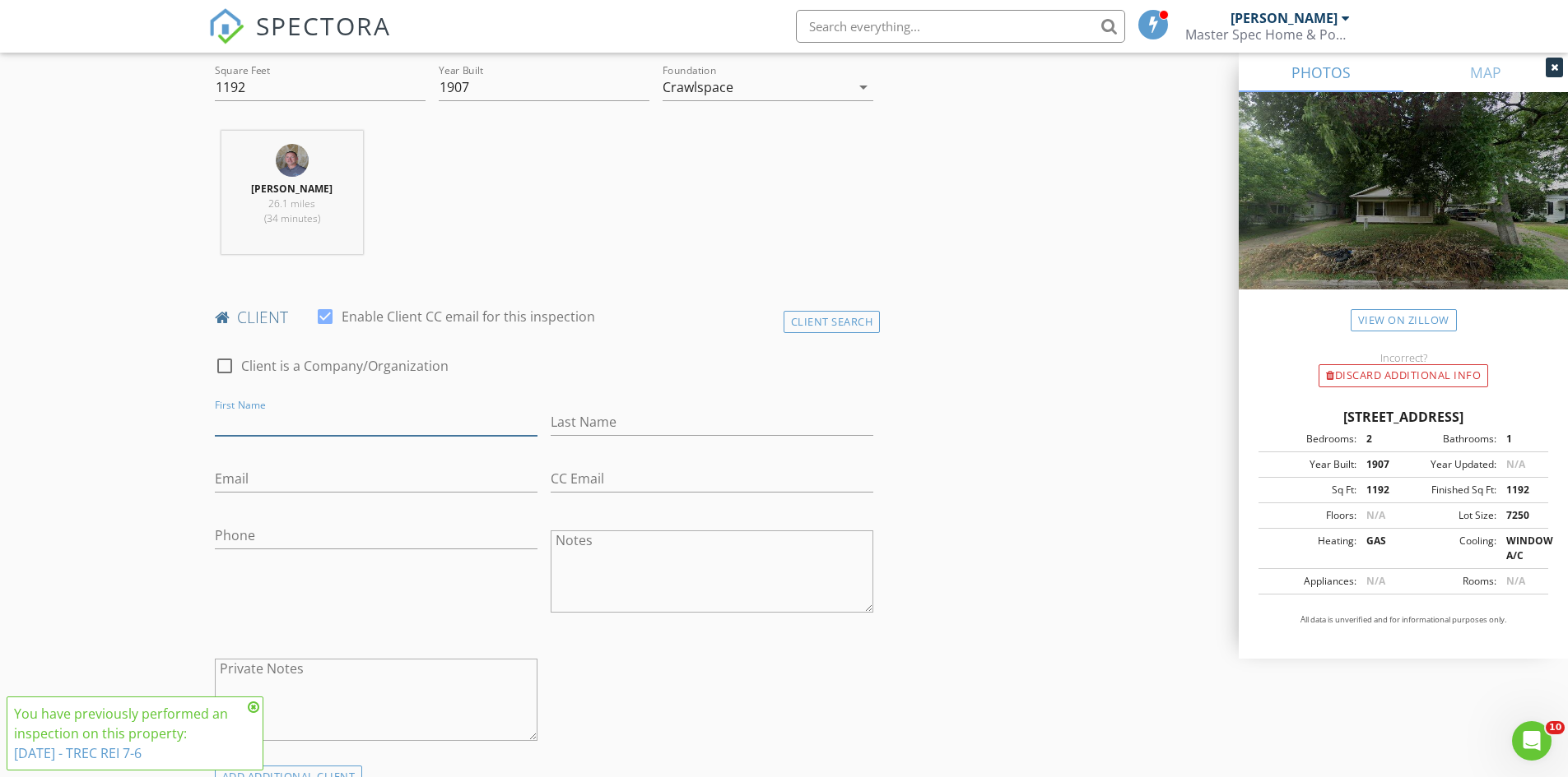
click at [311, 423] on input "First Name" at bounding box center [375, 423] width 322 height 27
type input "[PERSON_NAME] & [PERSON_NAME]"
click at [683, 418] on input "Last Name" at bounding box center [711, 423] width 322 height 27
type input "[PERSON_NAME]"
click at [358, 485] on input "Email" at bounding box center [375, 479] width 322 height 27
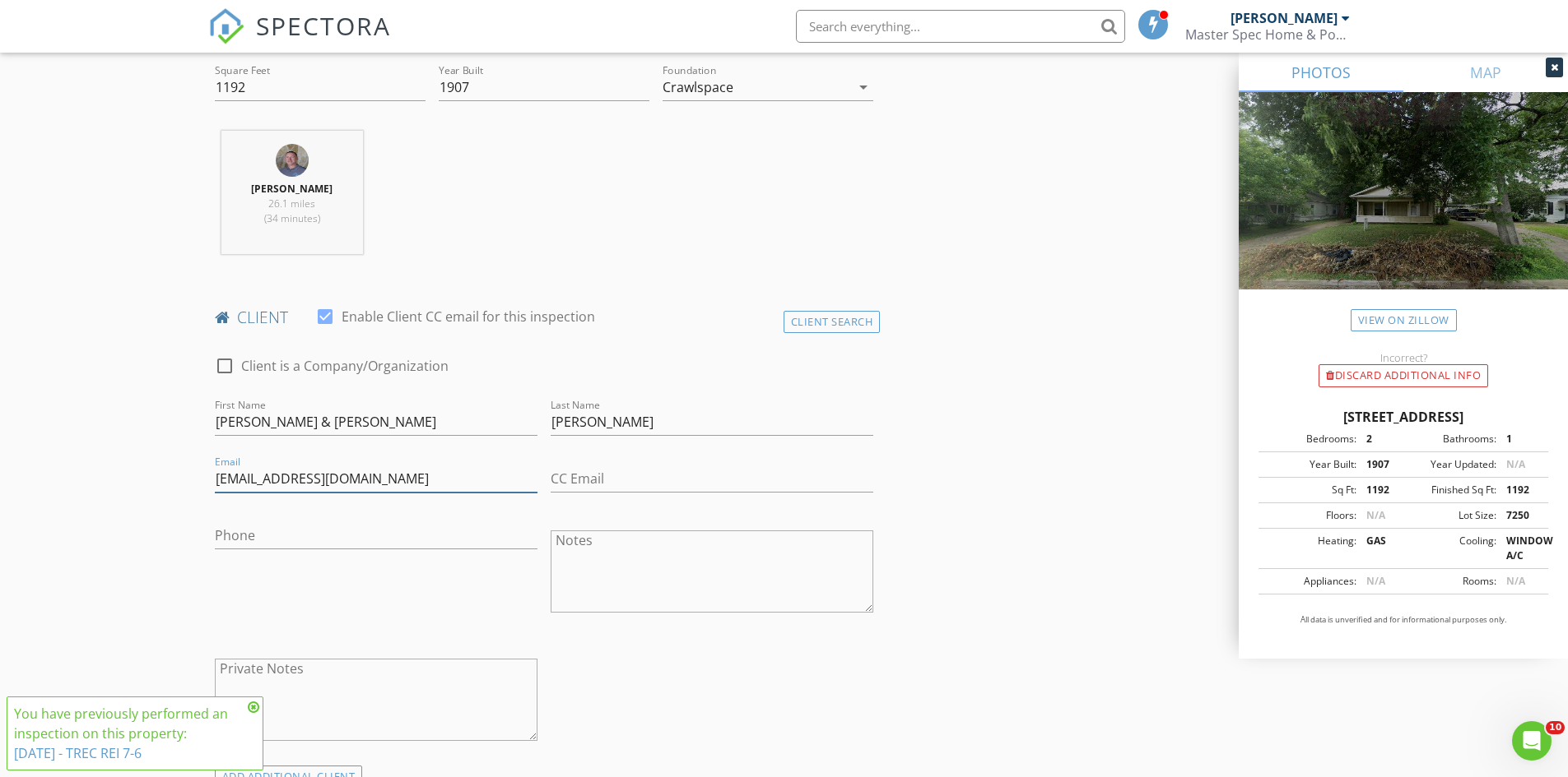
type input "[EMAIL_ADDRESS][DOMAIN_NAME]"
click at [327, 540] on input "Phone" at bounding box center [375, 540] width 322 height 27
click at [625, 556] on textarea "Notes" at bounding box center [711, 571] width 322 height 82
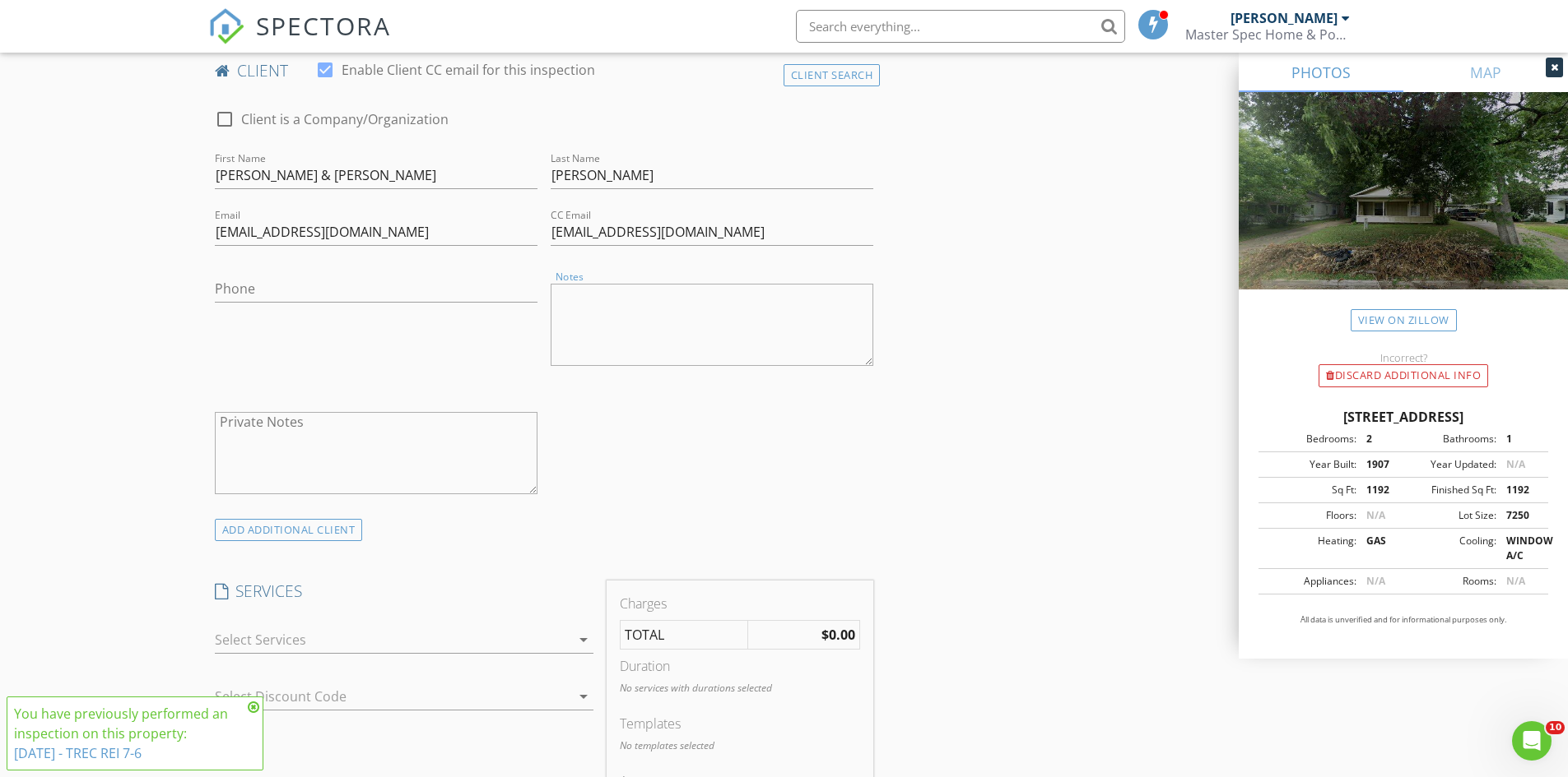
click at [269, 629] on div at bounding box center [392, 640] width 356 height 26
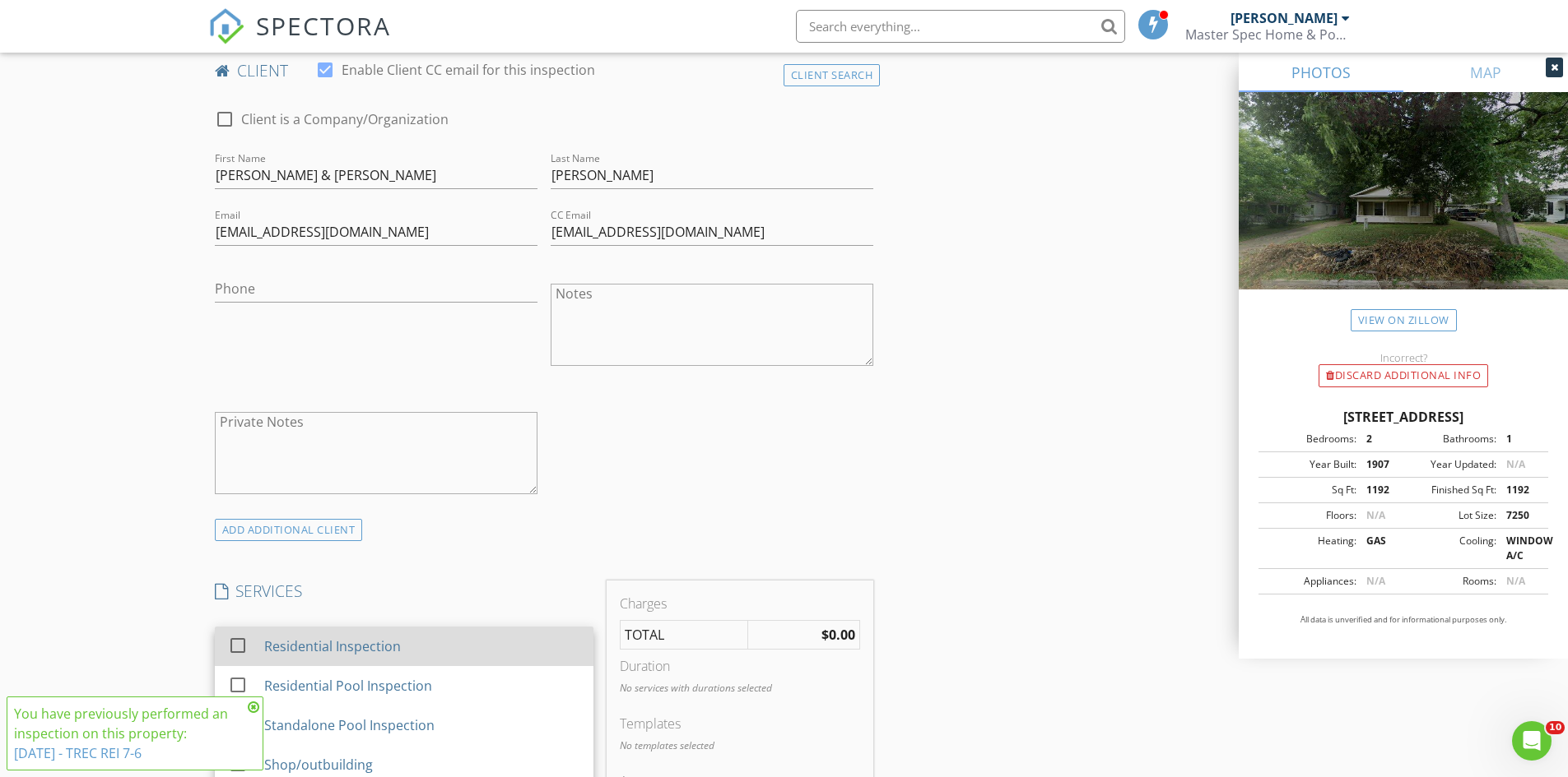
click at [270, 640] on div "Residential Inspection" at bounding box center [331, 647] width 136 height 20
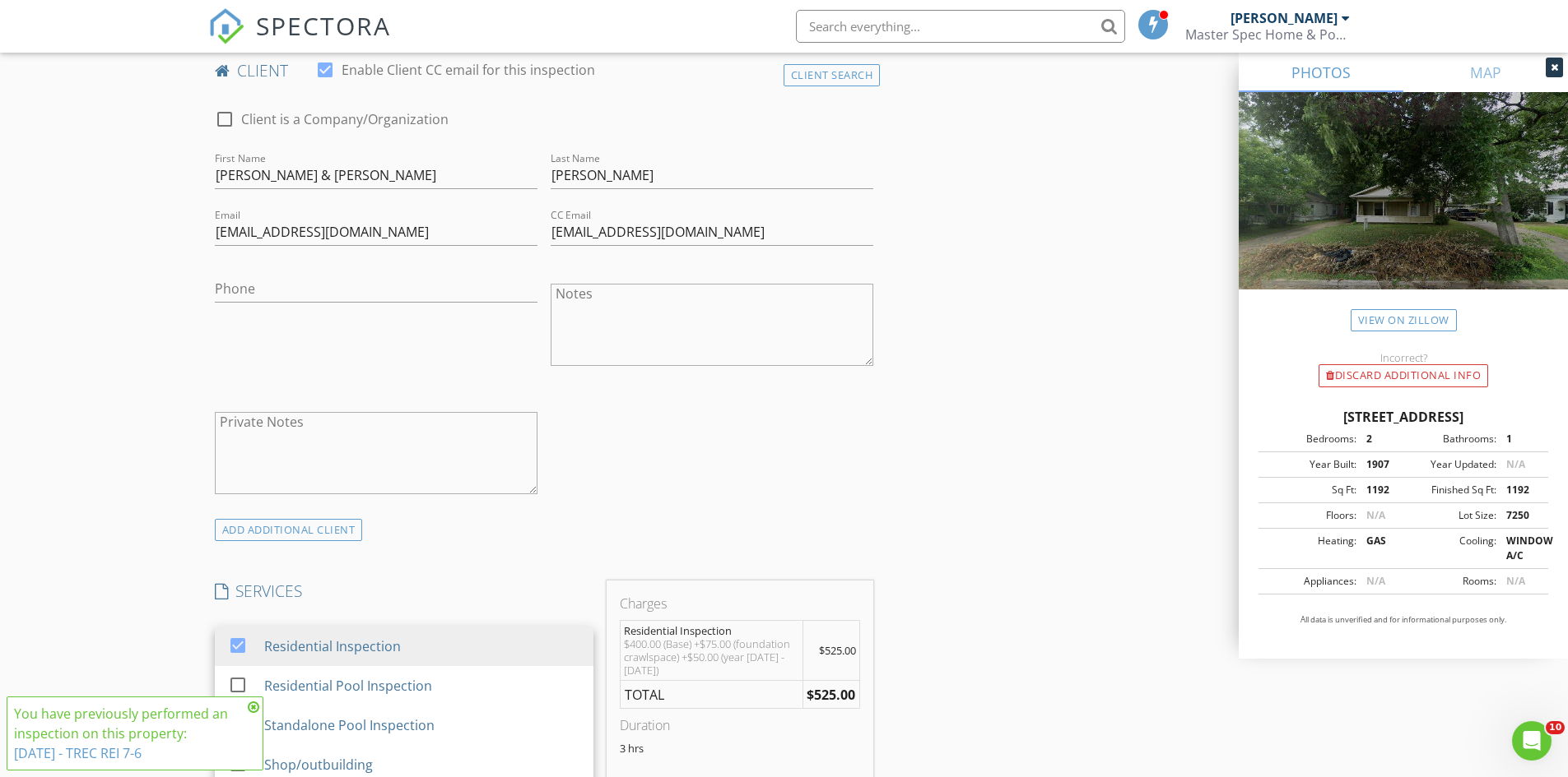
click at [253, 707] on icon at bounding box center [253, 707] width 11 height 13
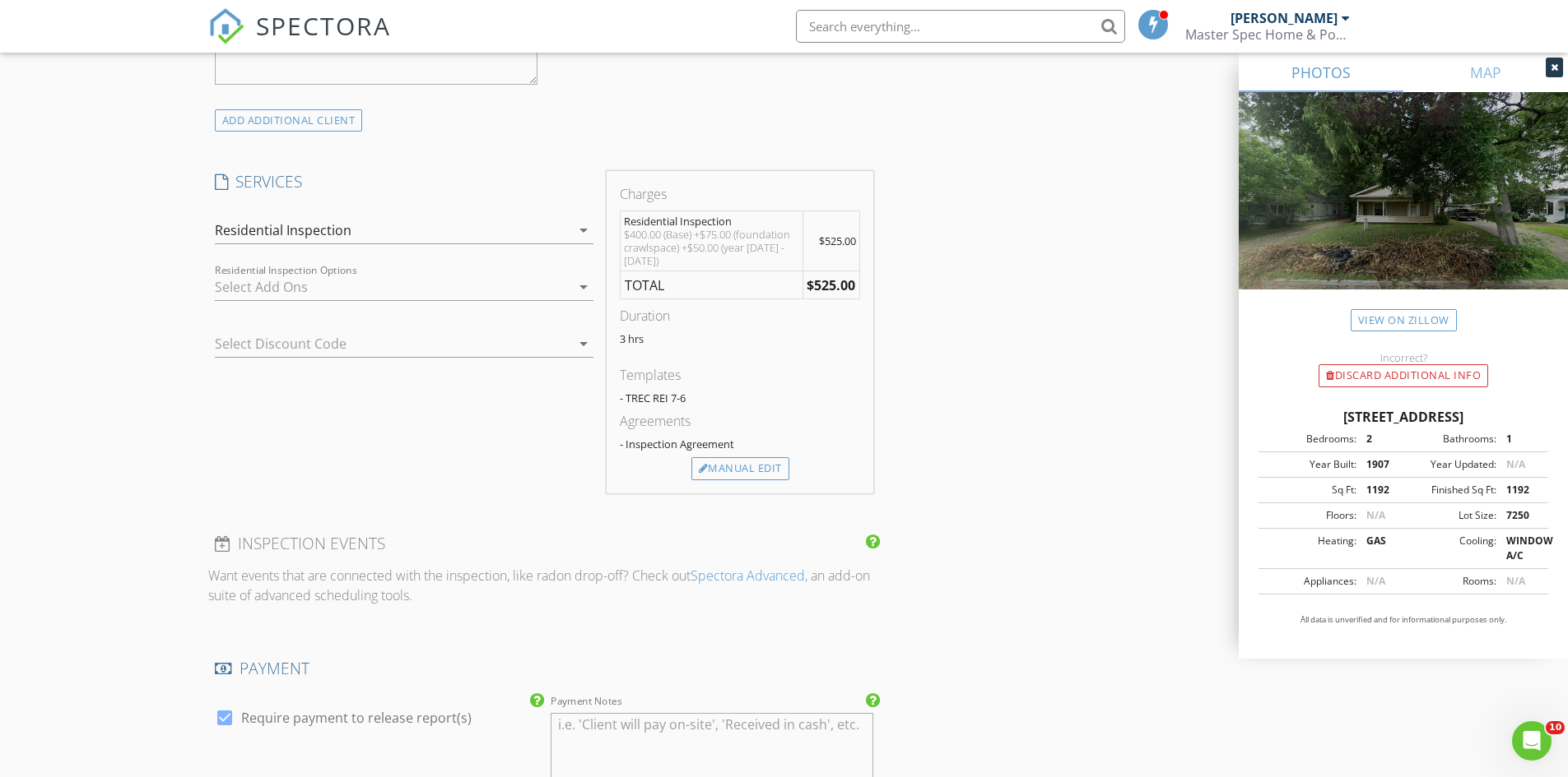
scroll to position [1234, 0]
click at [753, 467] on div "Manual Edit" at bounding box center [740, 467] width 98 height 23
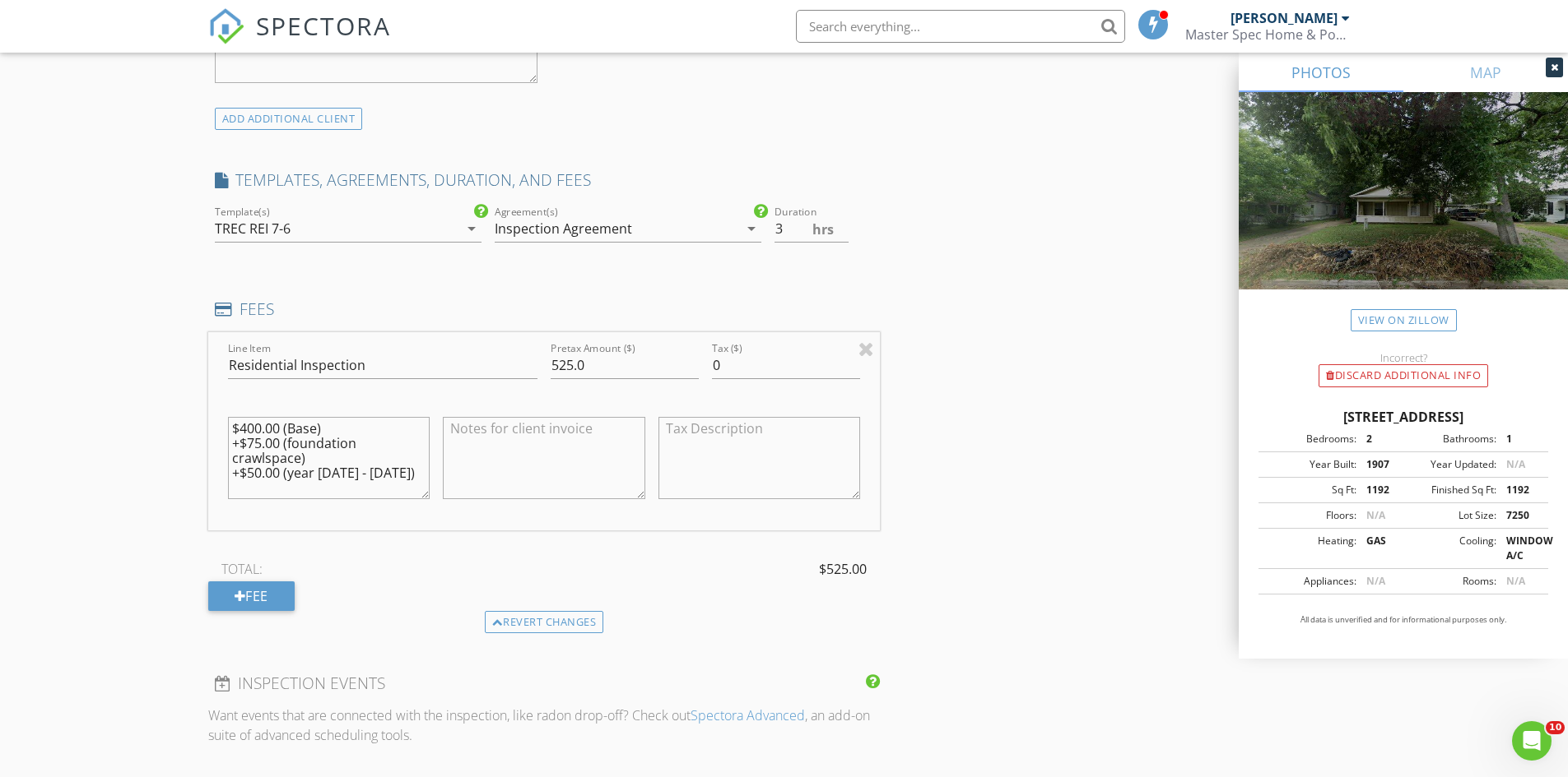
drag, startPoint x: 416, startPoint y: 478, endPoint x: 0, endPoint y: 353, distance: 434.4
click at [0, 353] on div "New Inspection Click here to use the New Order Form INSPECTOR(S) check_box_outl…" at bounding box center [784, 367] width 1568 height 3011
click at [304, 437] on textarea "$400.00 (Base) +$75.00 (foundation crawlspace) +$50.00 (year 1900 - 1989)" at bounding box center [329, 458] width 202 height 82
click at [260, 423] on textarea "$400.00 (Base) +$75.00 (foundation crawlspace) +$50.00 (year 1900 - 1989)" at bounding box center [329, 458] width 202 height 82
drag, startPoint x: 404, startPoint y: 483, endPoint x: 160, endPoint y: 447, distance: 246.6
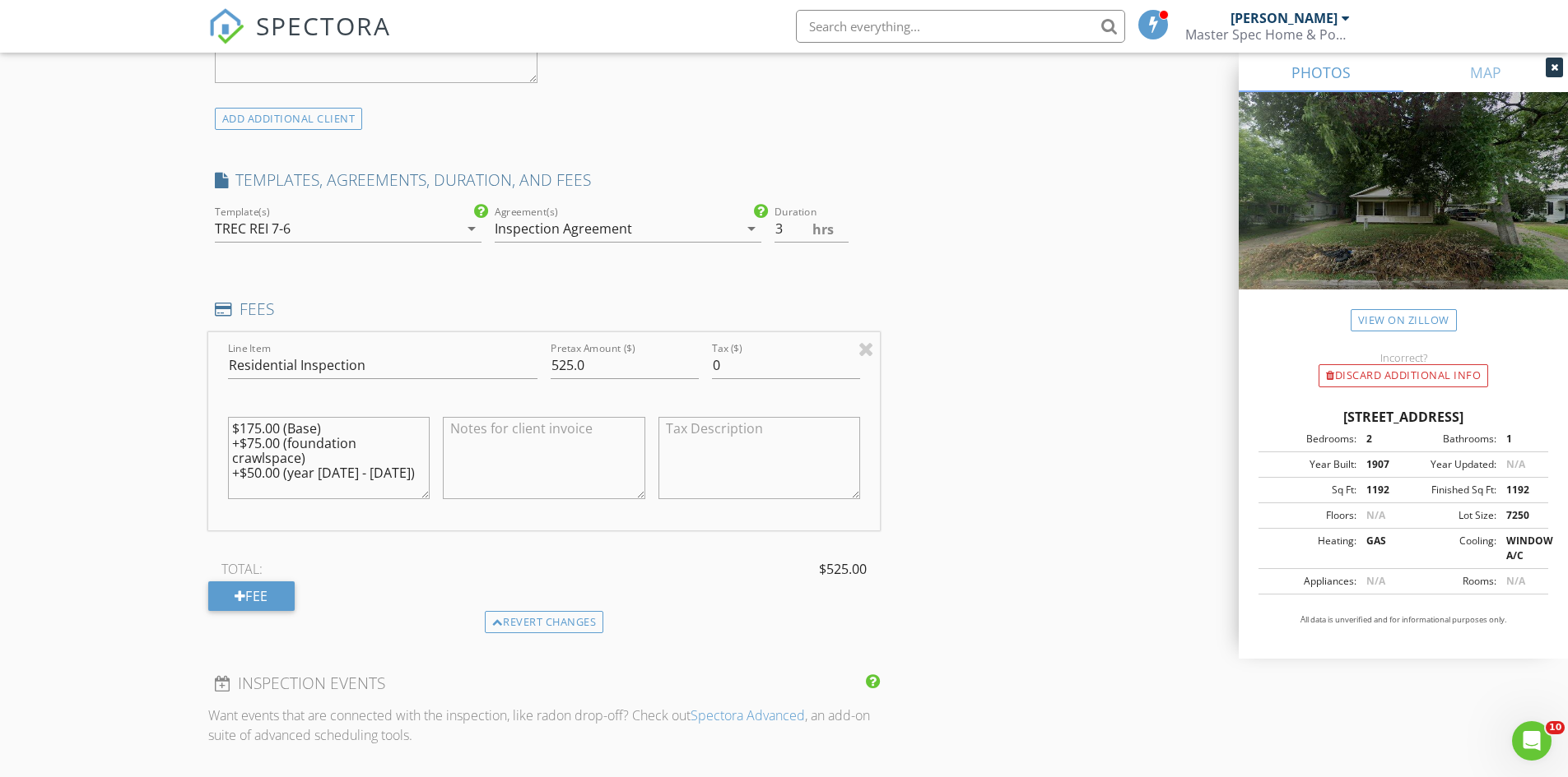
click at [160, 447] on div "New Inspection Click here to use the New Order Form INSPECTOR(S) check_box_outl…" at bounding box center [784, 367] width 1568 height 3011
type textarea "$175.00 (Base)"
click at [436, 351] on div "Line Item Residential Inspection Pretax Amount ($) 525.0 Tax ($) 0 $175.00 (Bas…" at bounding box center [544, 432] width 672 height 199
type input "175"
click at [524, 440] on textarea at bounding box center [544, 458] width 202 height 82
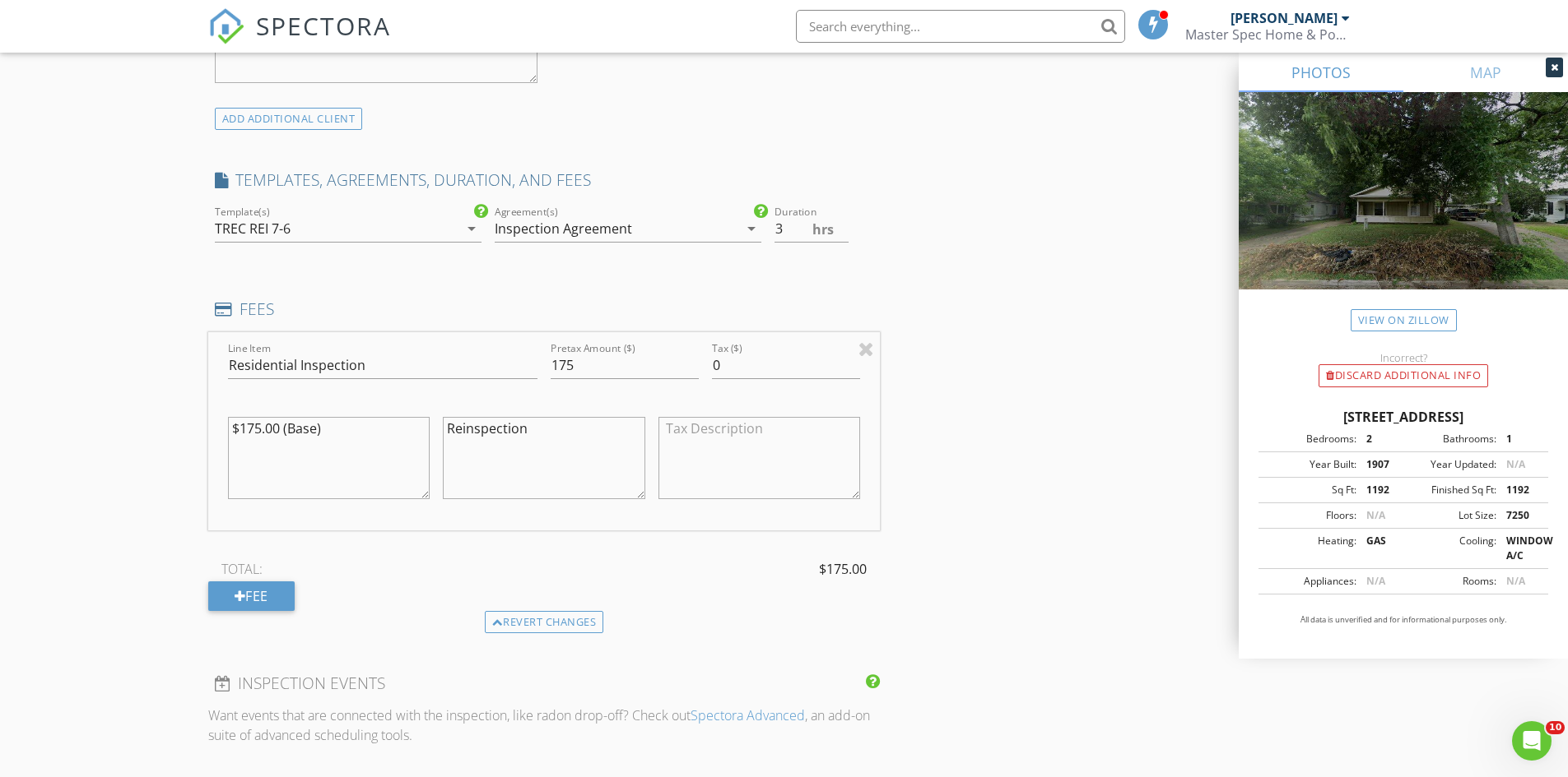
type textarea "Reinspection"
click at [844, 232] on input "2.5" at bounding box center [811, 229] width 74 height 27
click at [844, 232] on input "2" at bounding box center [811, 229] width 74 height 27
click at [844, 232] on input "1.5" at bounding box center [811, 229] width 74 height 27
type input "1"
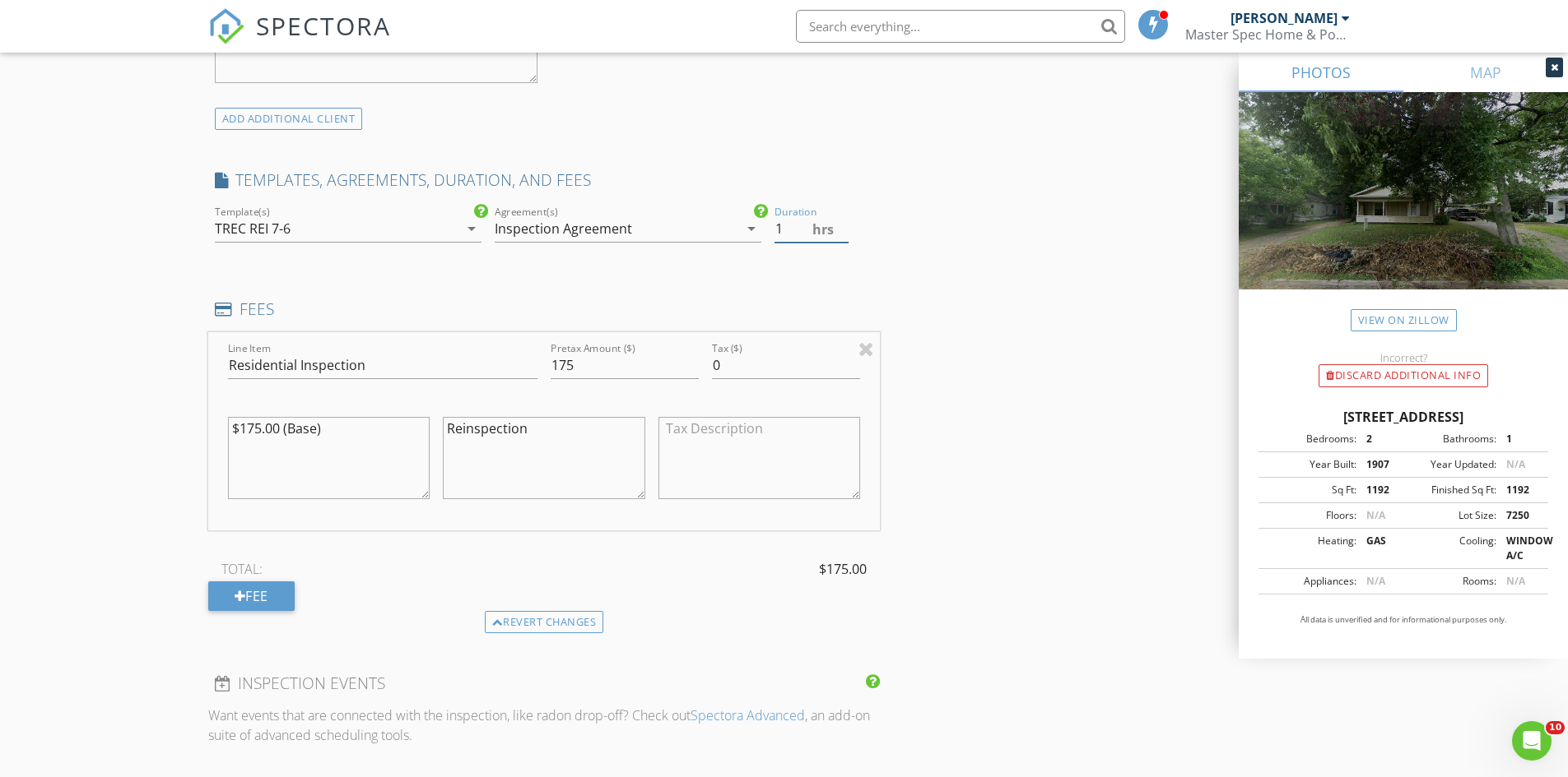
click at [845, 232] on input "1" at bounding box center [811, 229] width 74 height 27
drag, startPoint x: 794, startPoint y: 466, endPoint x: 701, endPoint y: 467, distance: 93.0
click at [794, 467] on textarea at bounding box center [759, 458] width 202 height 82
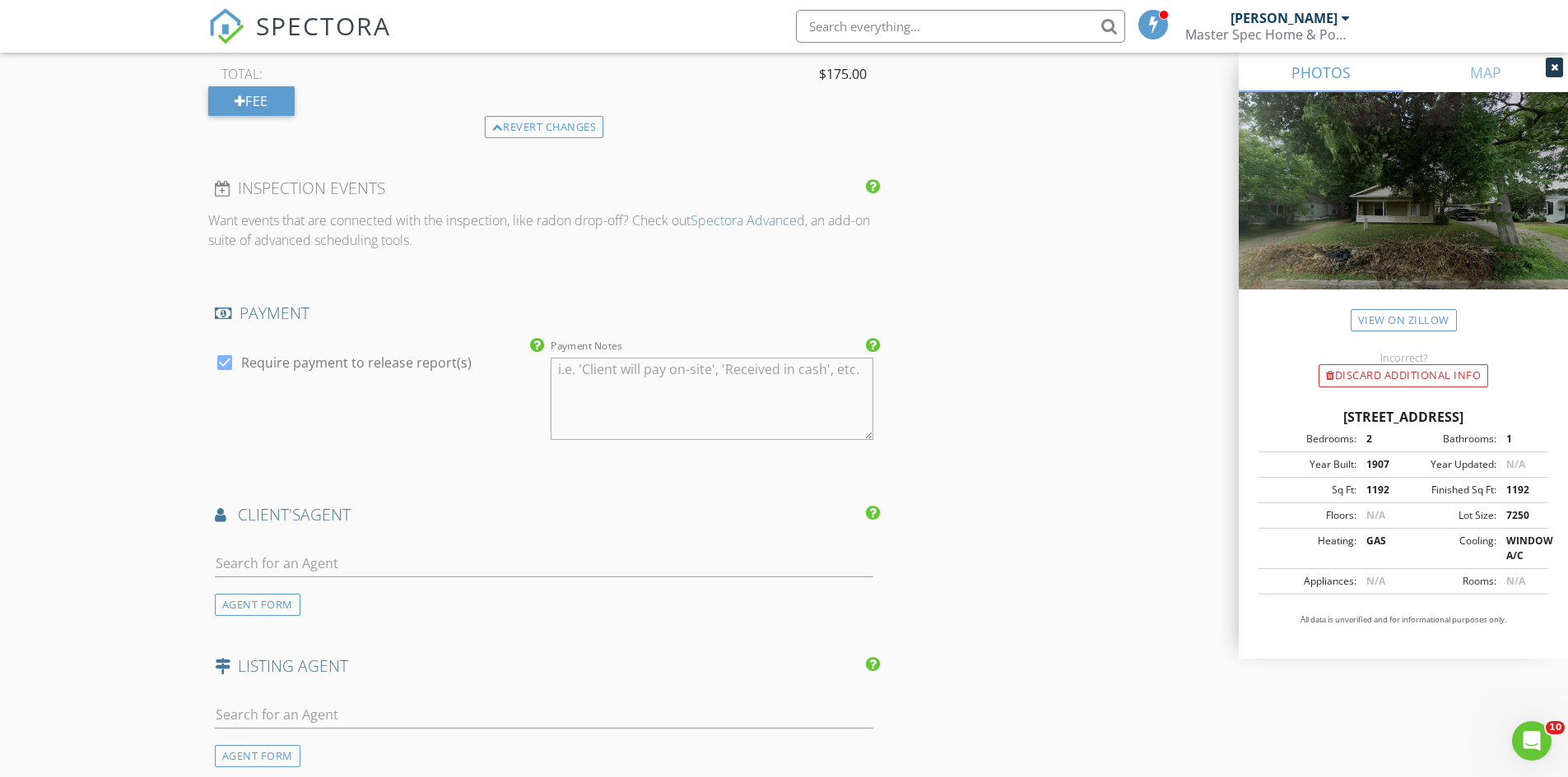
scroll to position [1892, 0]
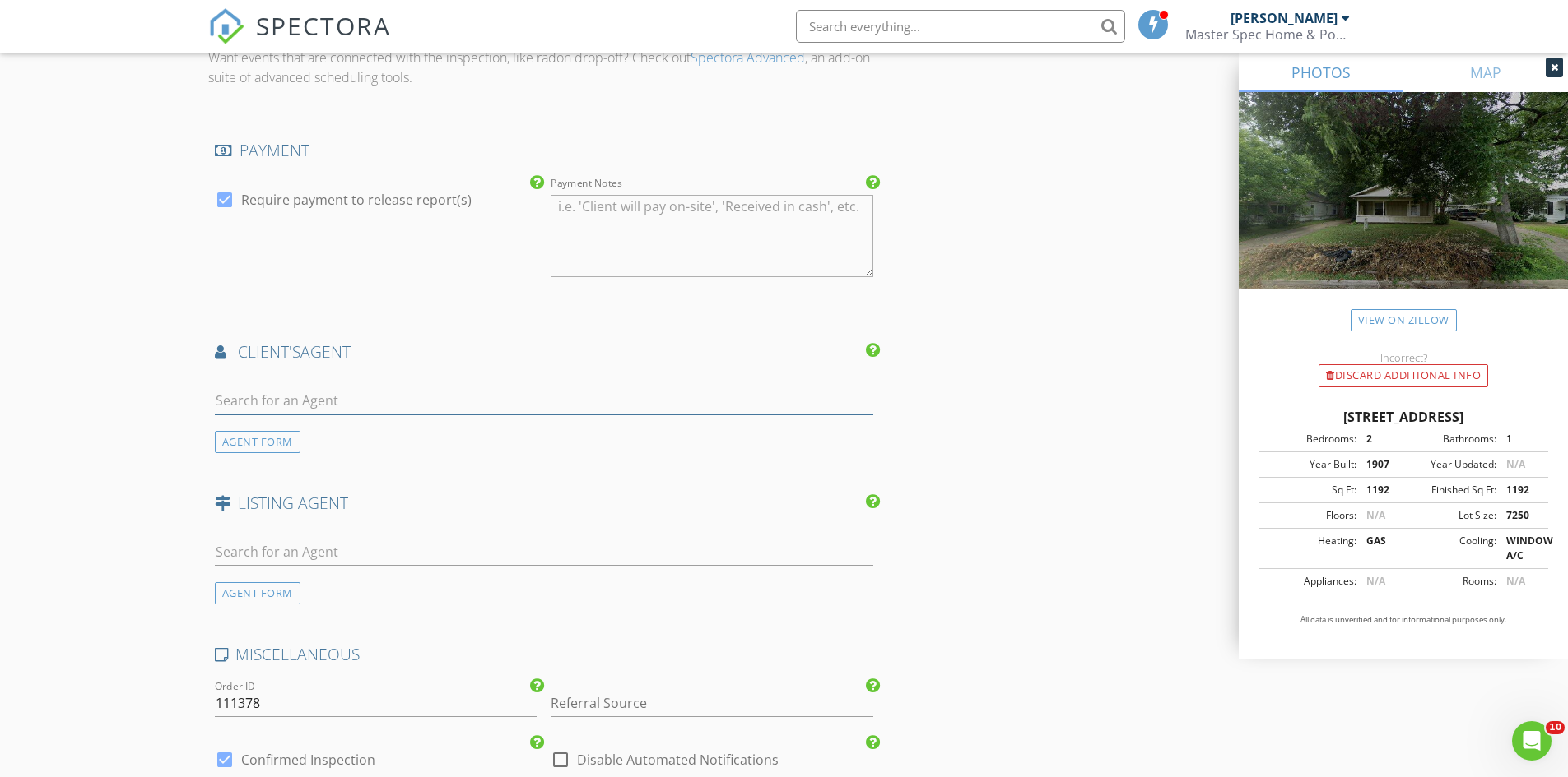
click at [273, 396] on input "text" at bounding box center [544, 401] width 659 height 27
type input "Blake Bai"
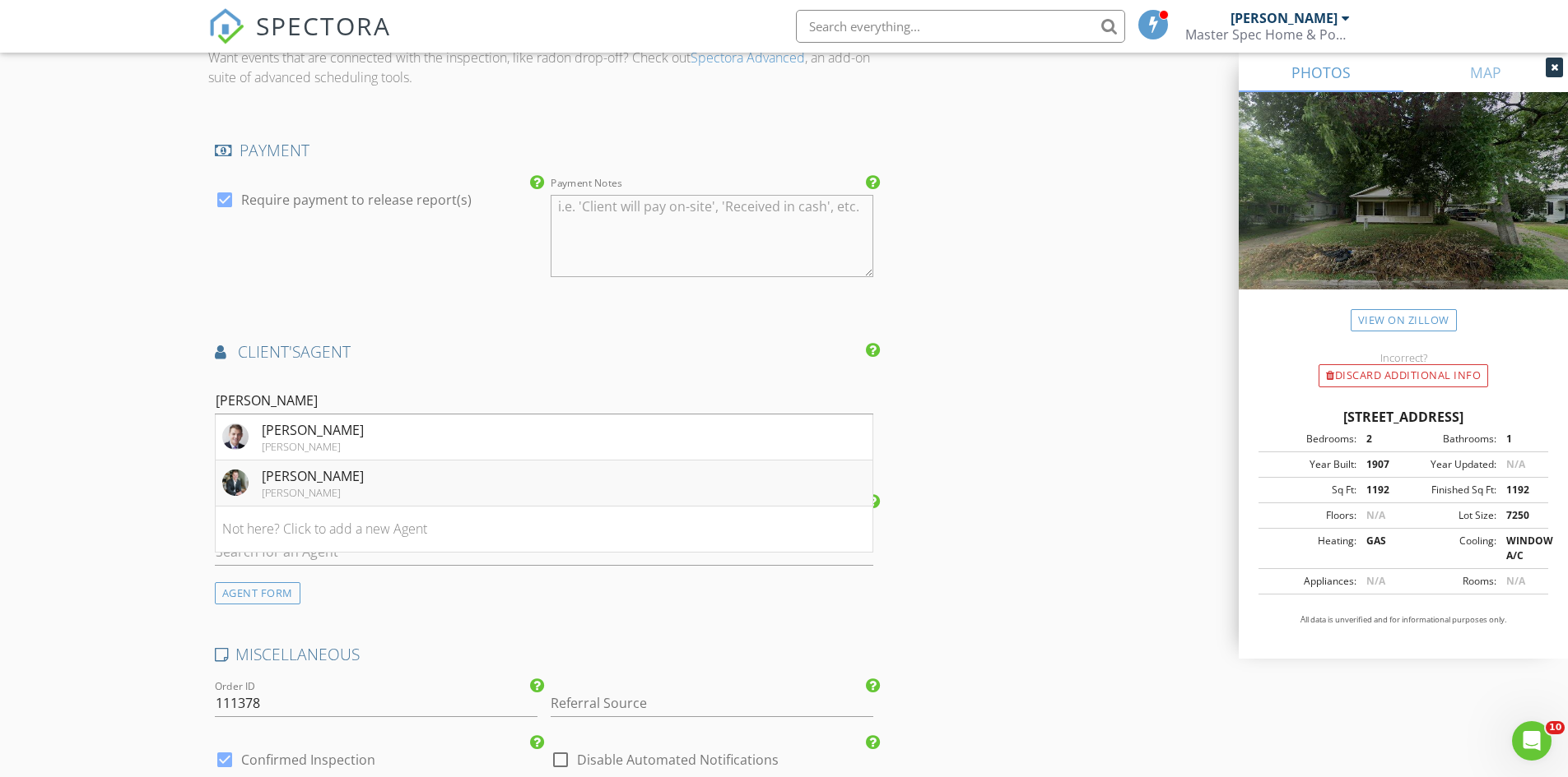
click at [322, 478] on div "[PERSON_NAME]" at bounding box center [313, 475] width 102 height 20
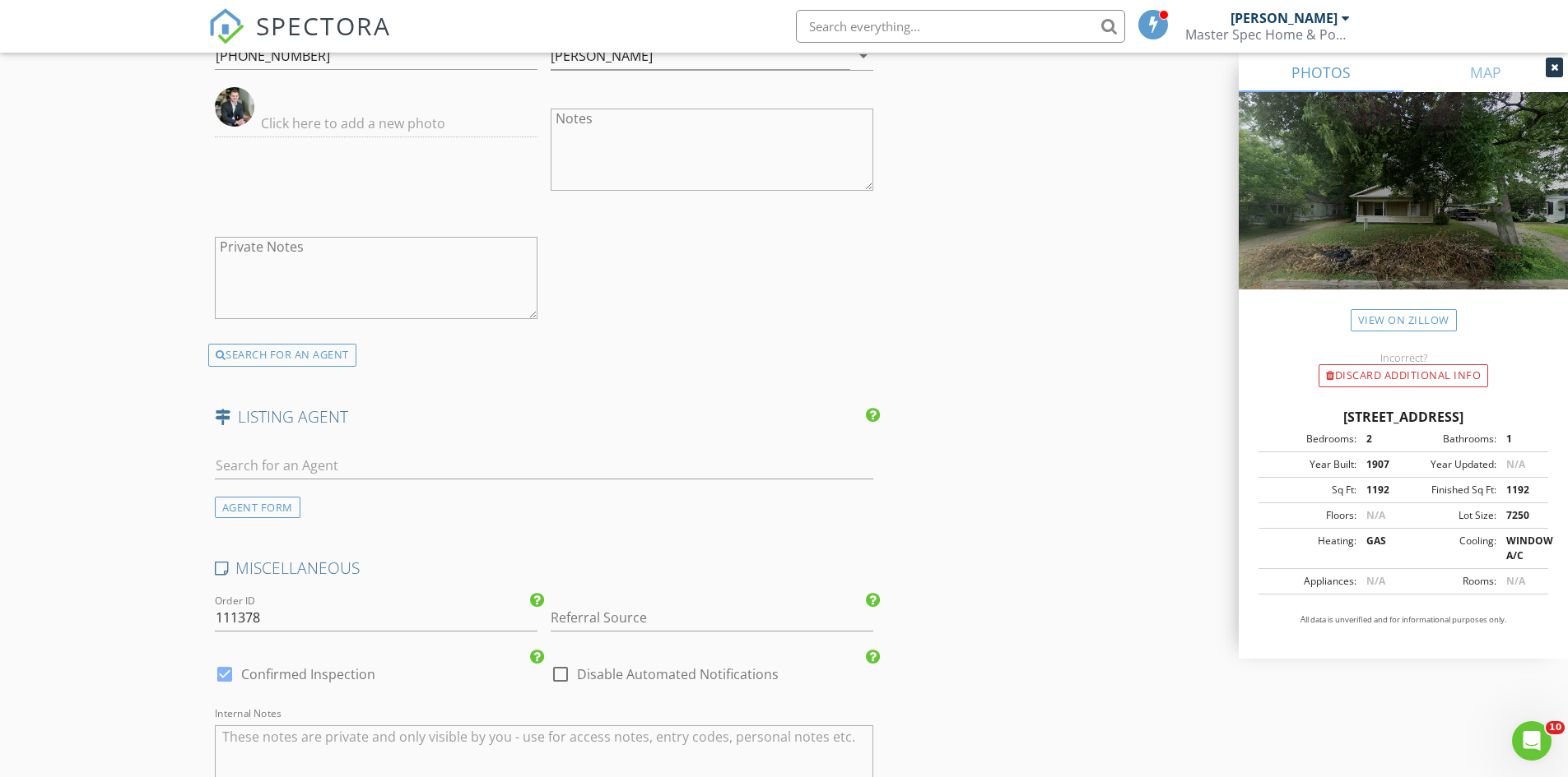
scroll to position [2468, 0]
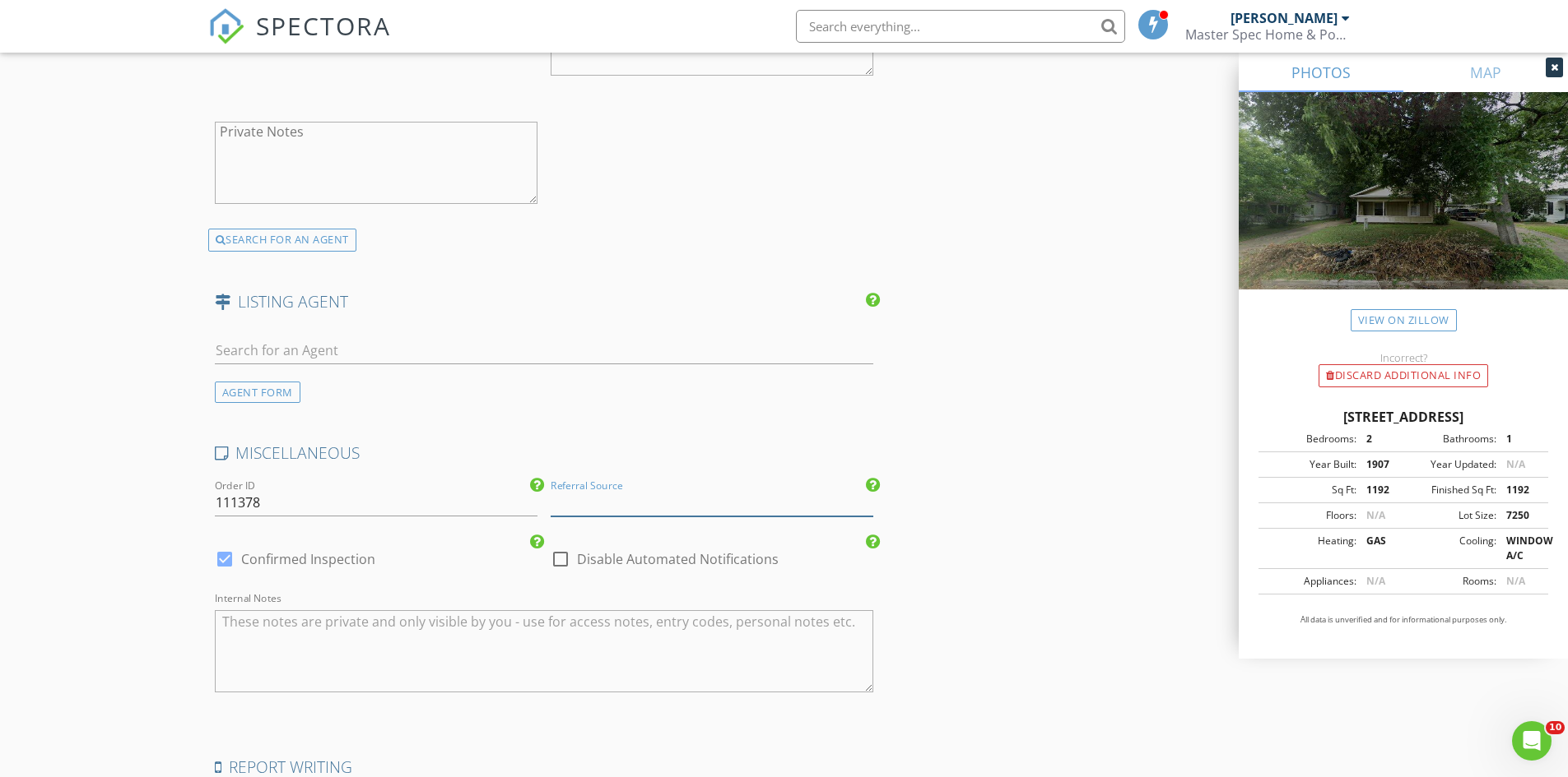
click at [585, 492] on input "Referral Source" at bounding box center [711, 503] width 322 height 27
click at [570, 527] on div "agent" at bounding box center [711, 535] width 321 height 33
type input "agent"
click at [560, 563] on div at bounding box center [561, 560] width 28 height 28
checkbox input "true"
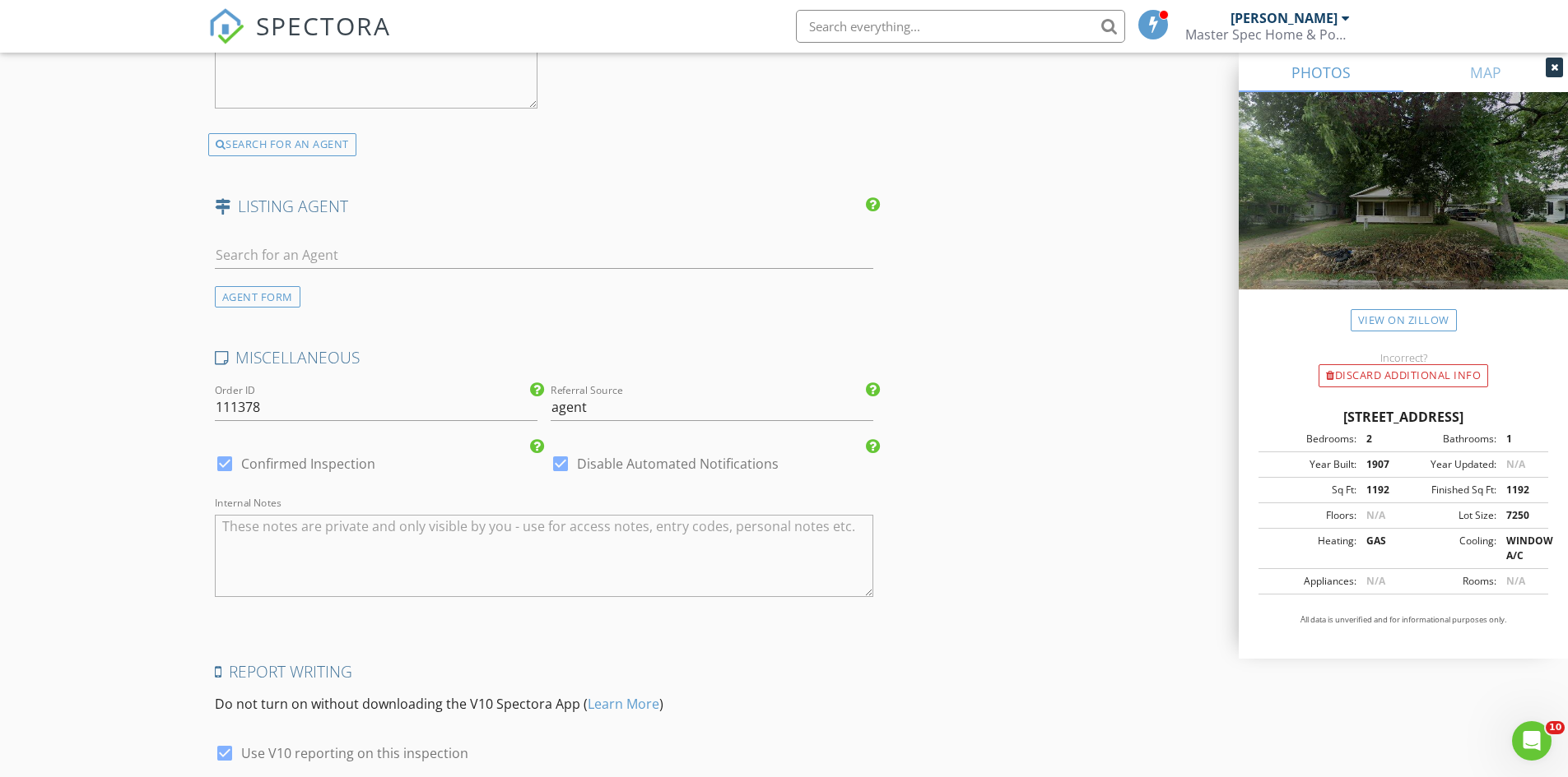
scroll to position [2705, 0]
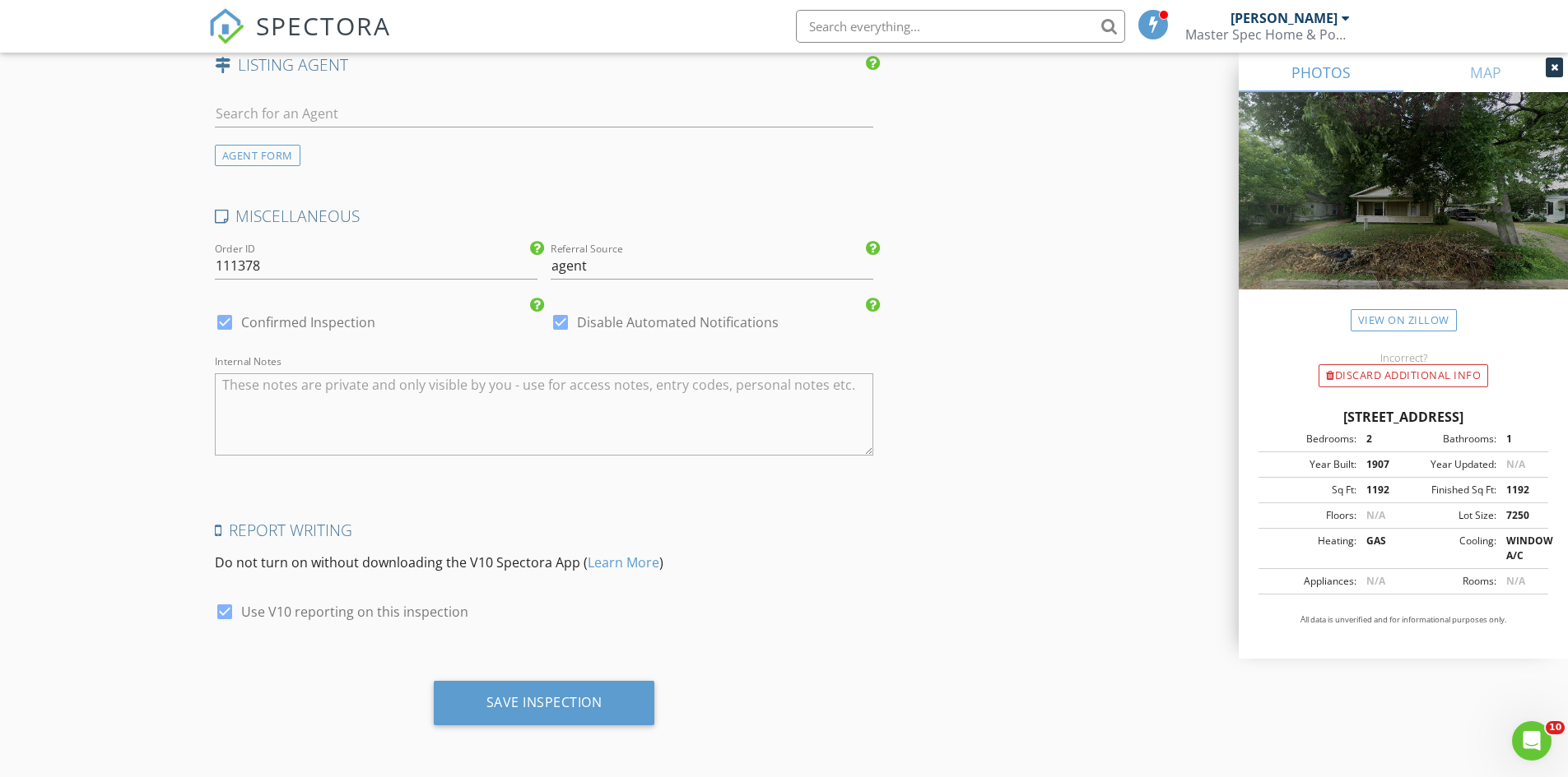
click at [226, 612] on div at bounding box center [225, 613] width 28 height 28
checkbox input "false"
click at [549, 707] on div "Save Inspection" at bounding box center [544, 702] width 116 height 16
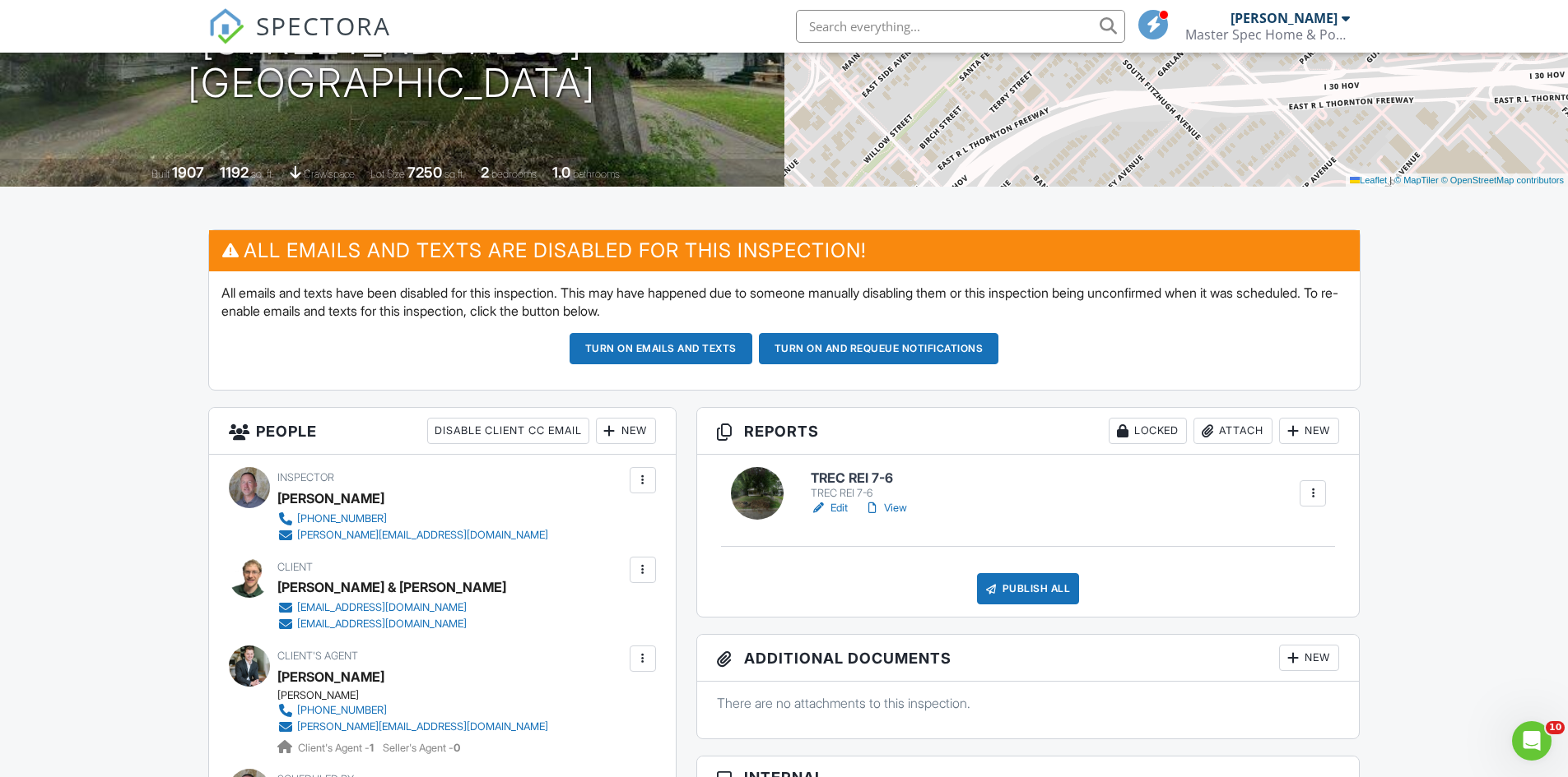
scroll to position [244, 0]
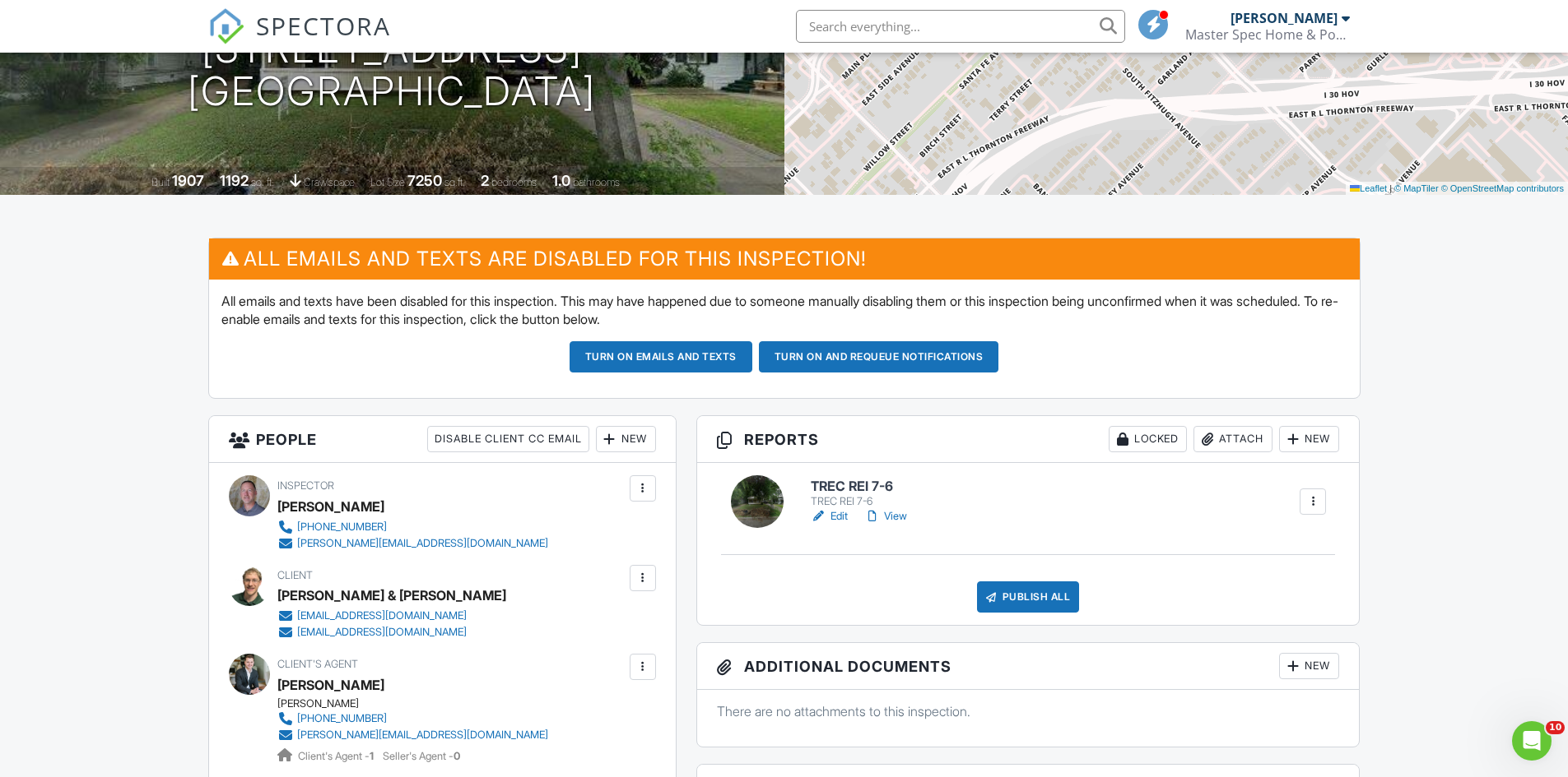
click at [841, 514] on link "Edit" at bounding box center [828, 516] width 37 height 16
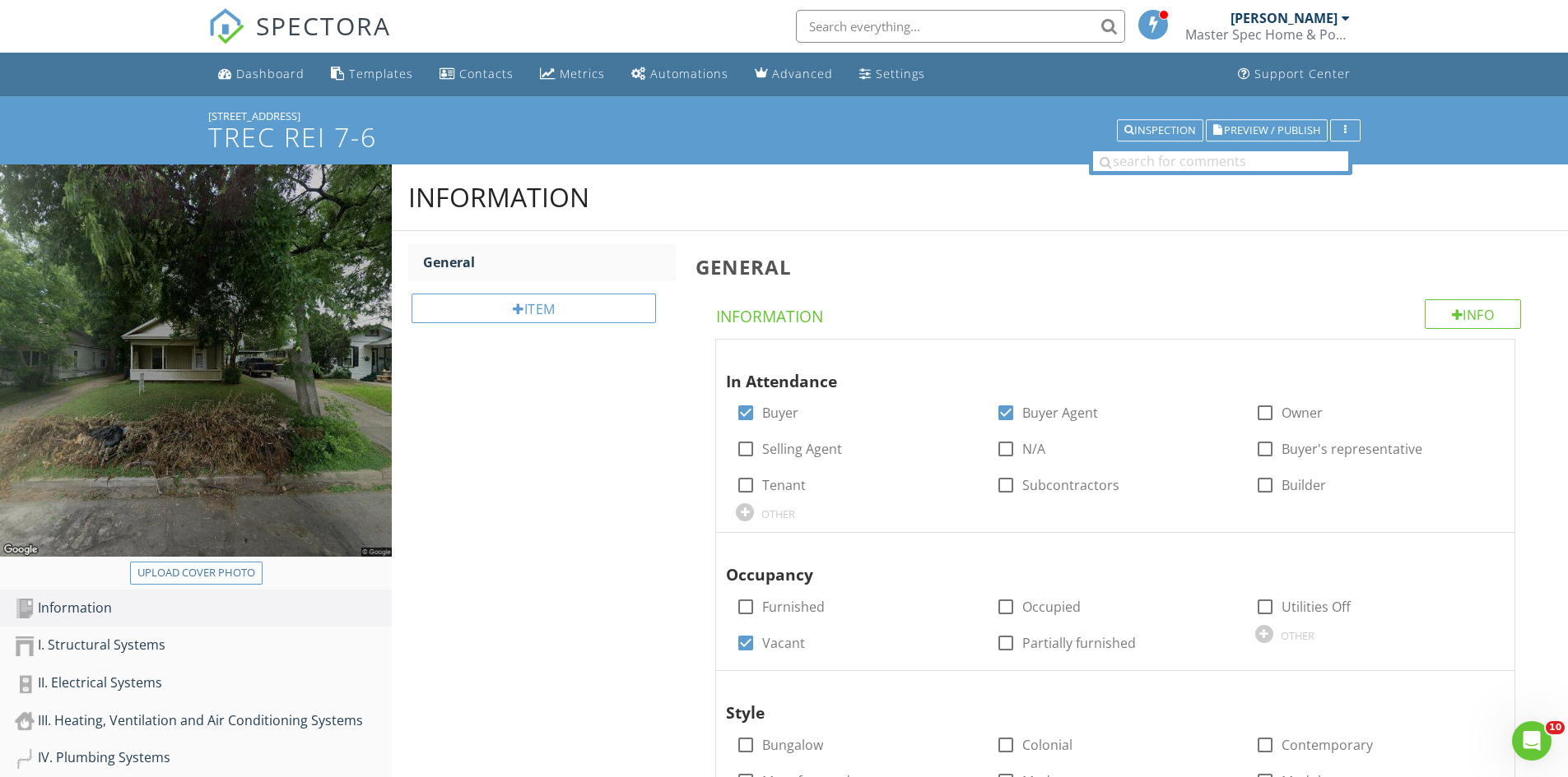
click at [184, 583] on button "Upload cover photo" at bounding box center [197, 573] width 132 height 23
type input "C:\fakepath\IMG_6828.JPG"
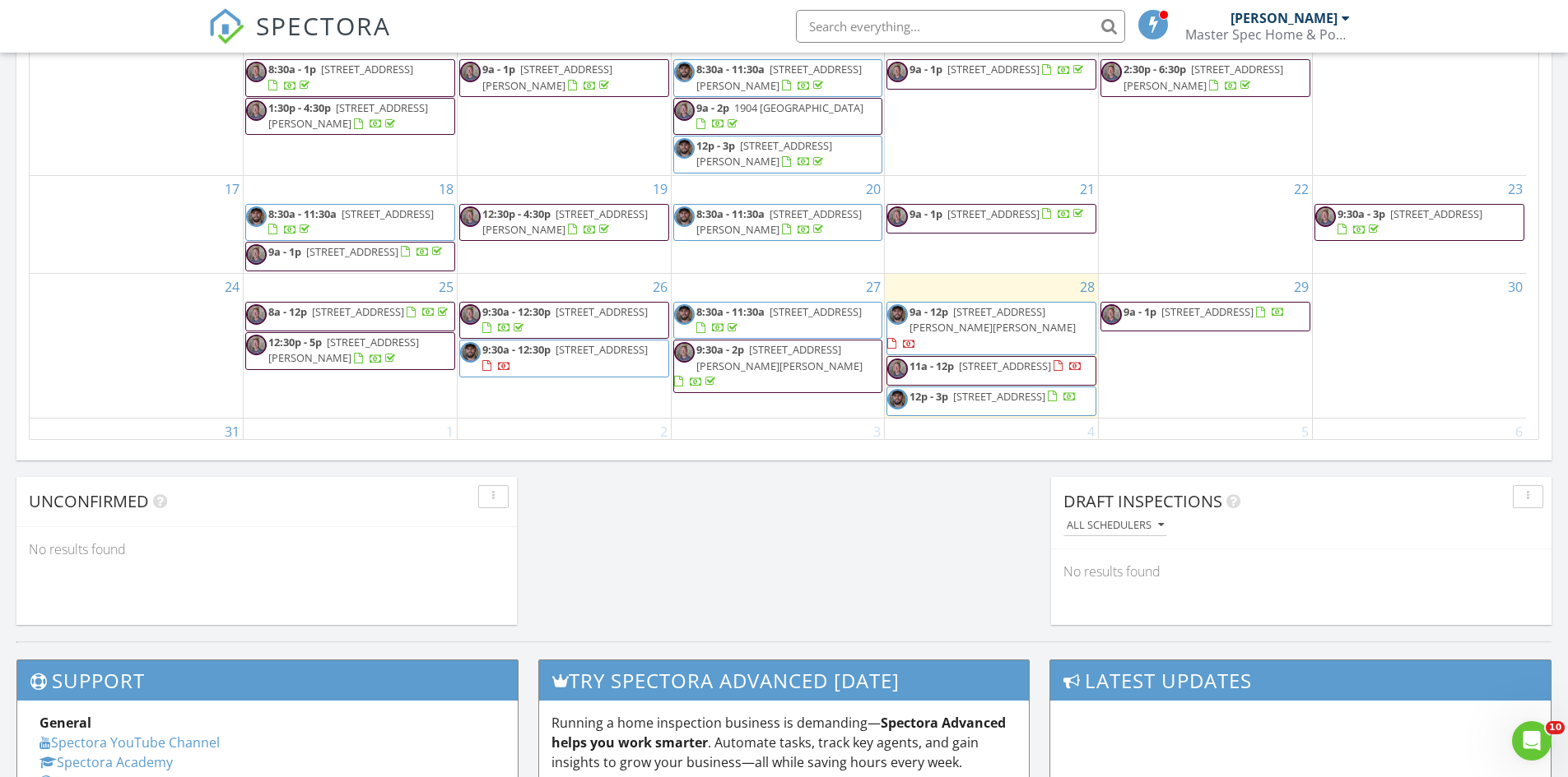
scroll to position [79, 0]
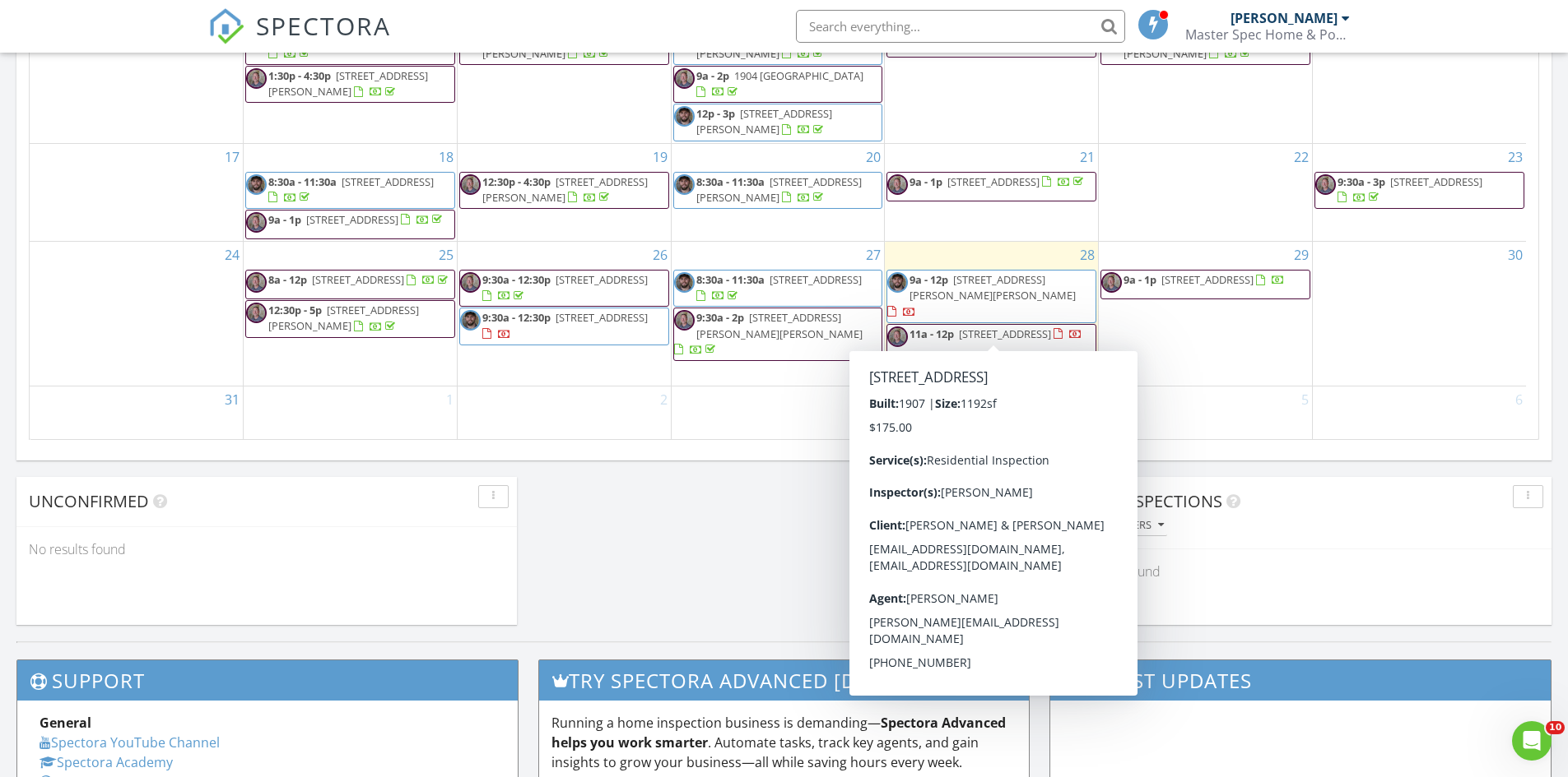
click at [1019, 327] on span "4929 Garland Ave., Dallas 75223" at bounding box center [1004, 335] width 92 height 15
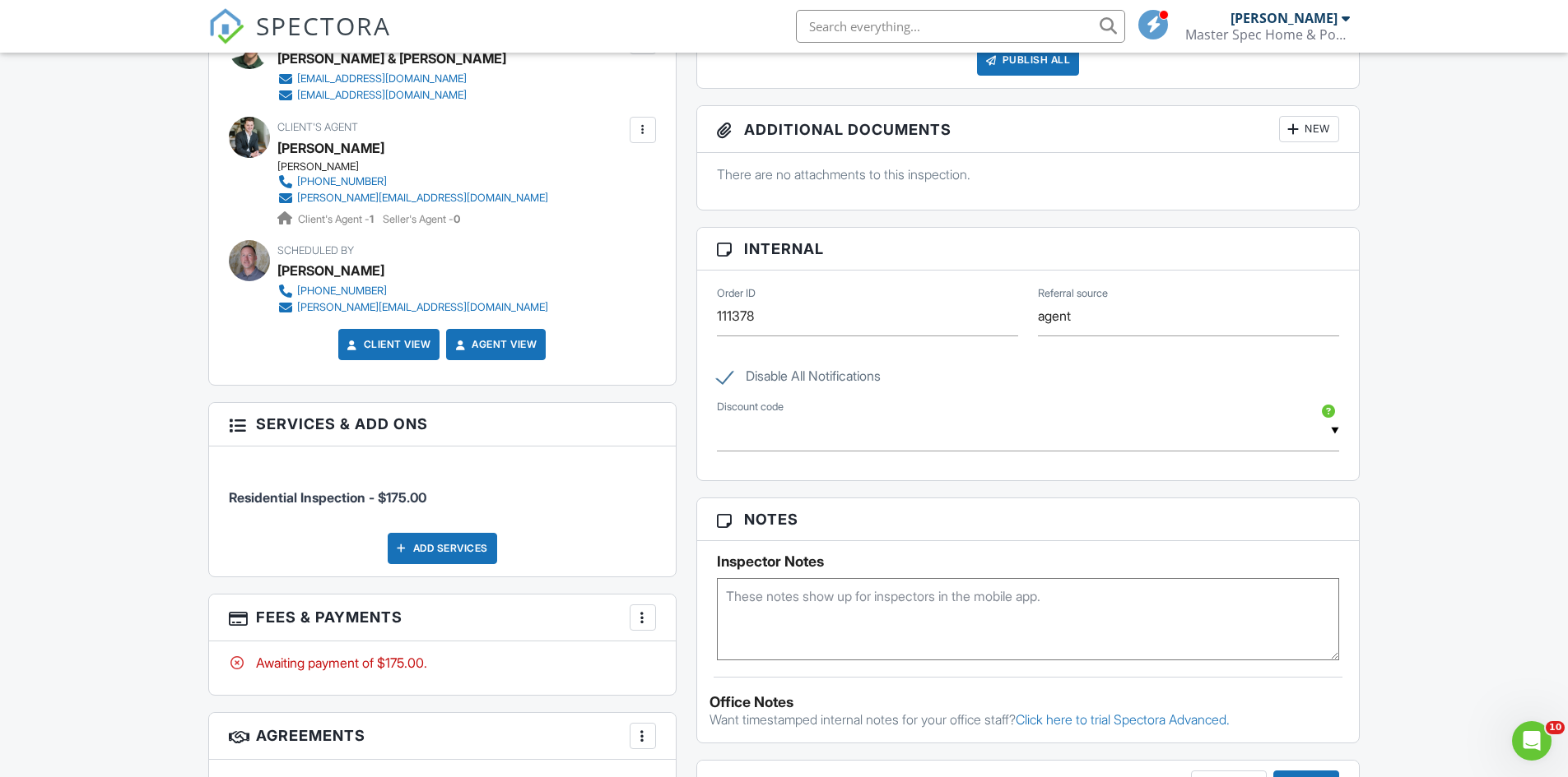
scroll to position [1069, 0]
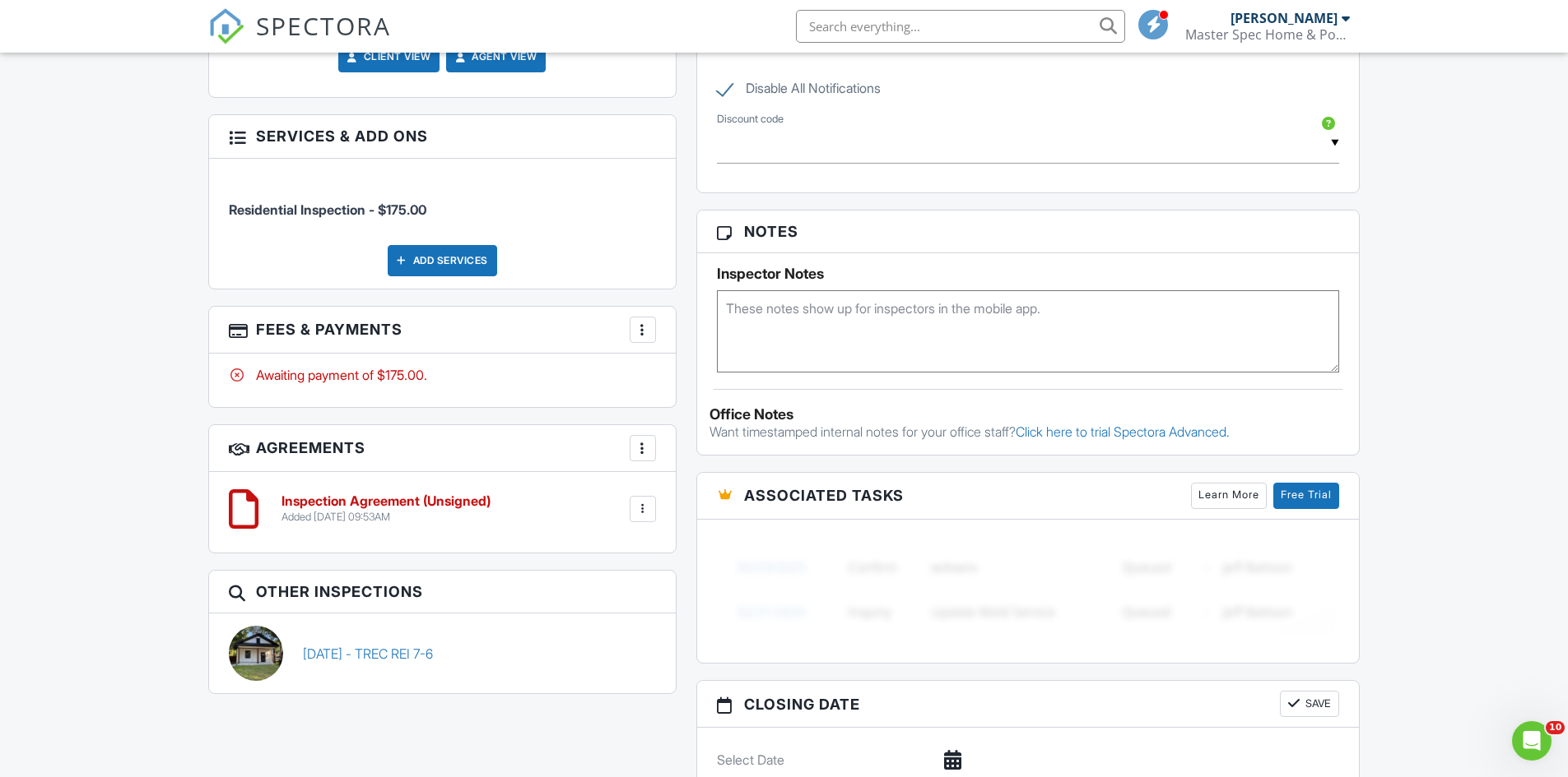
click at [646, 447] on div at bounding box center [642, 448] width 16 height 16
click at [544, 512] on div "Inspection Agreement (Unsigned) Added [DATE] 09:53AM Edit File [GEOGRAPHIC_DATA…" at bounding box center [463, 509] width 384 height 28
click at [645, 510] on div at bounding box center [642, 509] width 16 height 16
click at [618, 636] on li "Delete" at bounding box center [599, 637] width 94 height 42
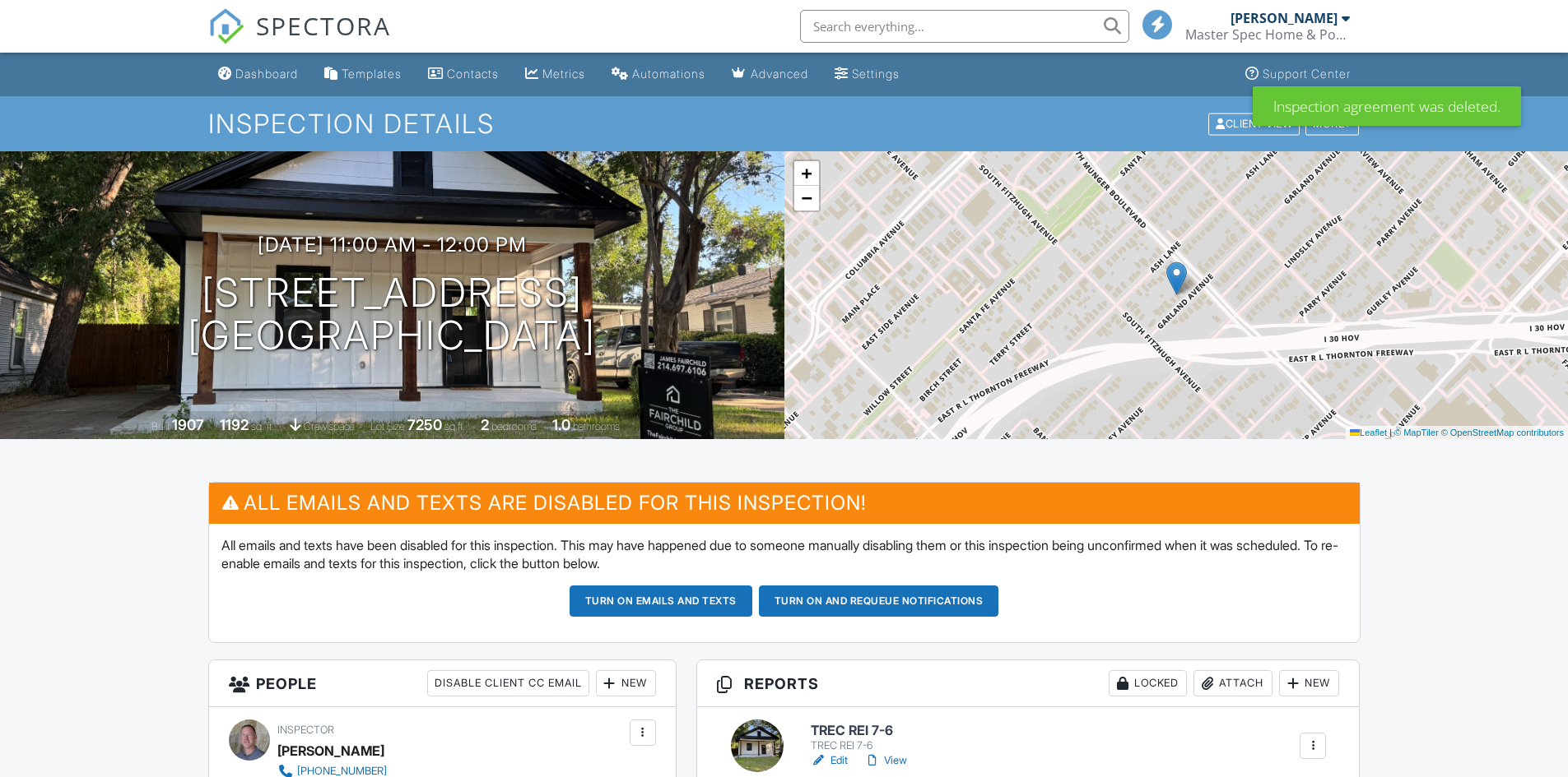
click at [276, 73] on div "Dashboard" at bounding box center [267, 73] width 62 height 14
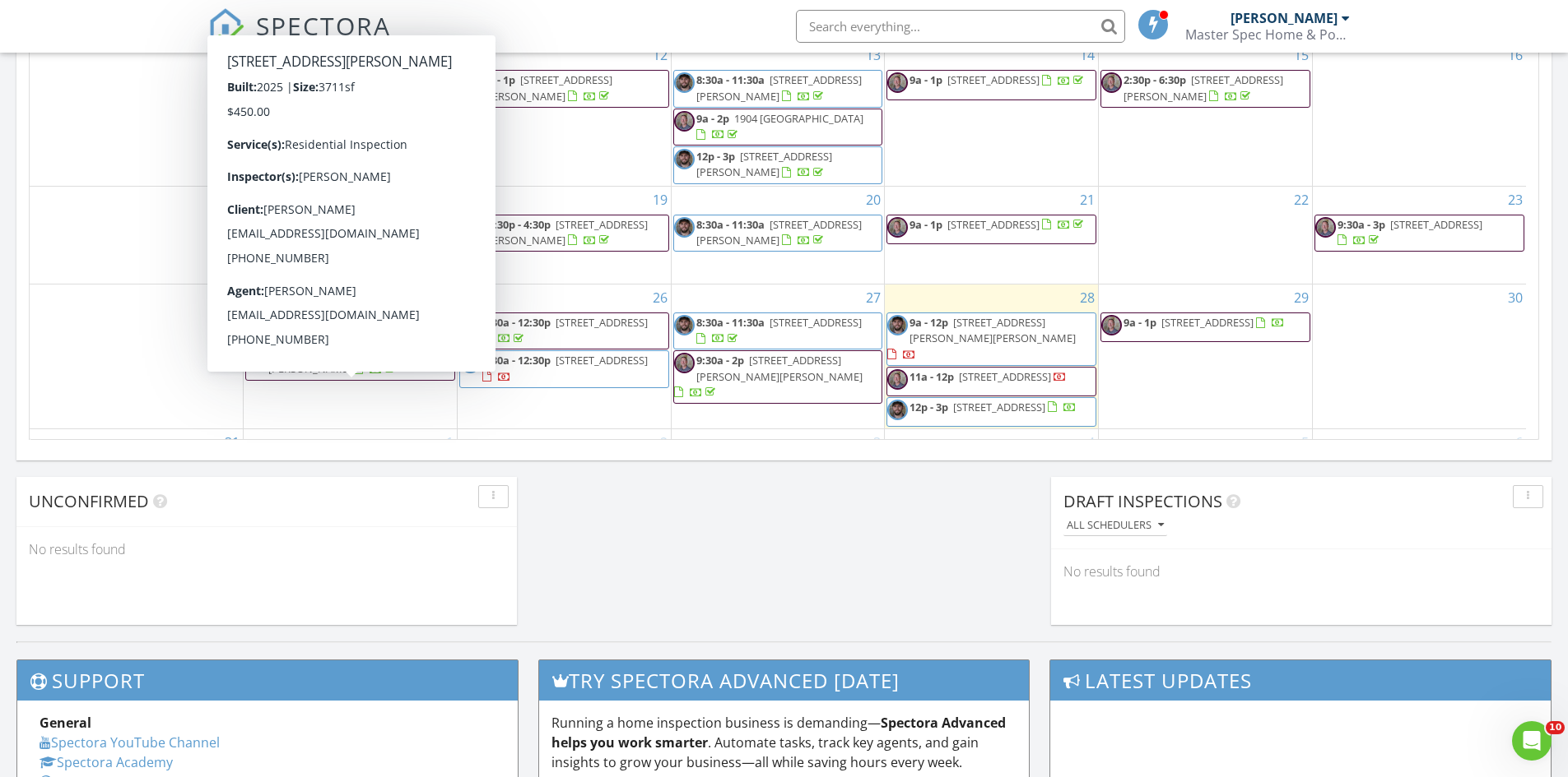
scroll to position [79, 0]
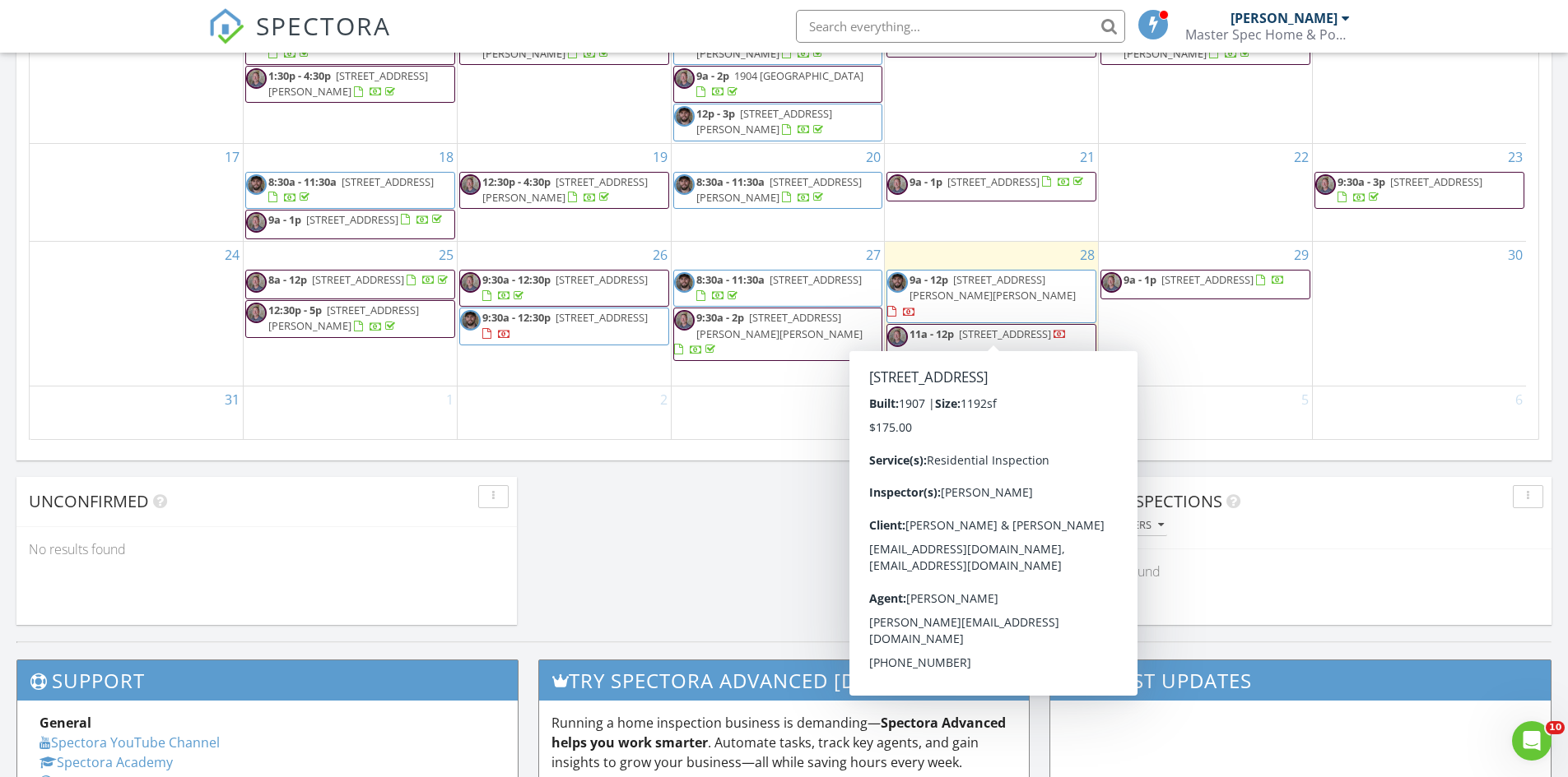
click at [1031, 327] on span "4929 Garland Ave., Dallas 75223" at bounding box center [1004, 335] width 92 height 15
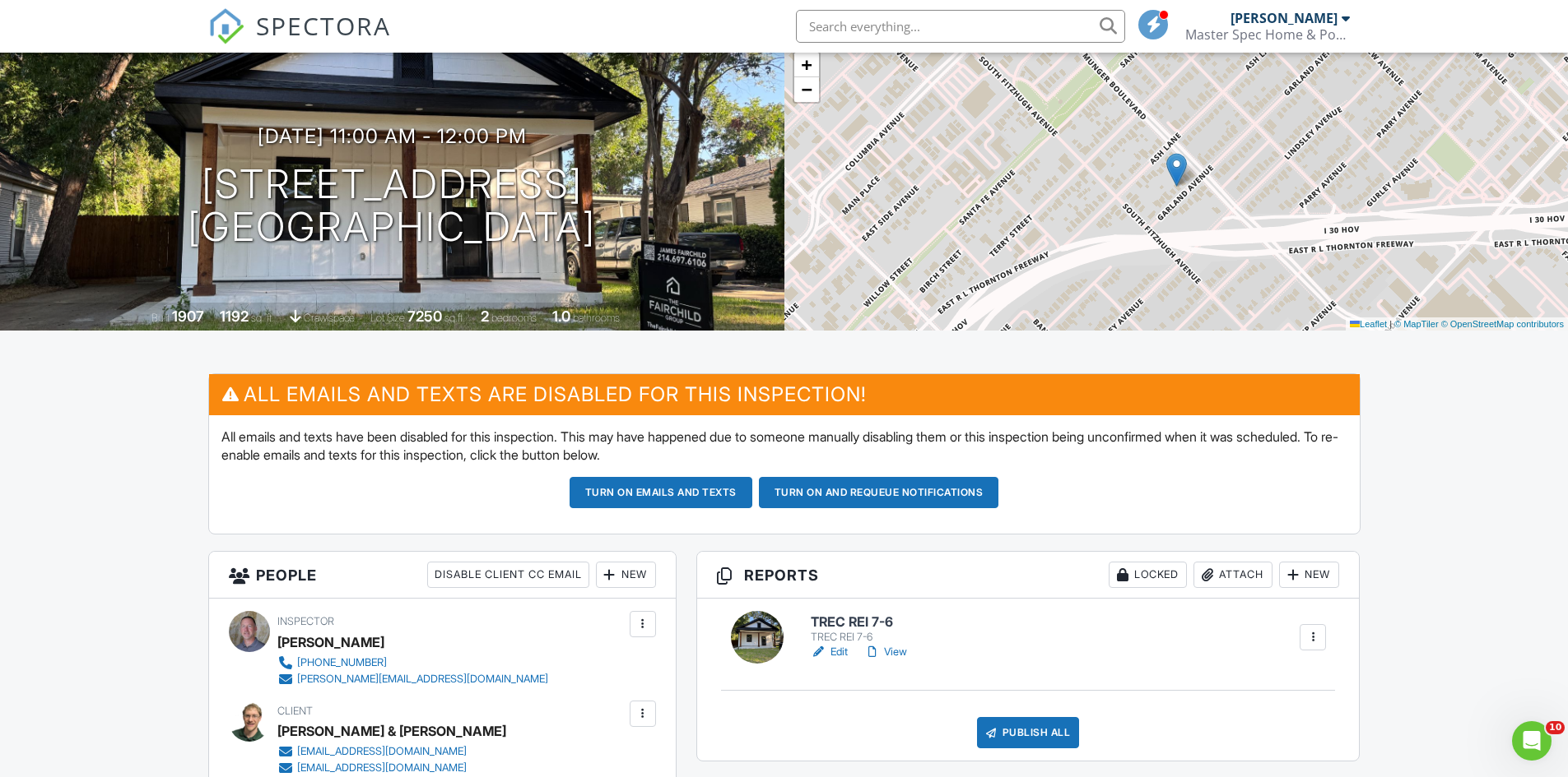
scroll to position [329, 0]
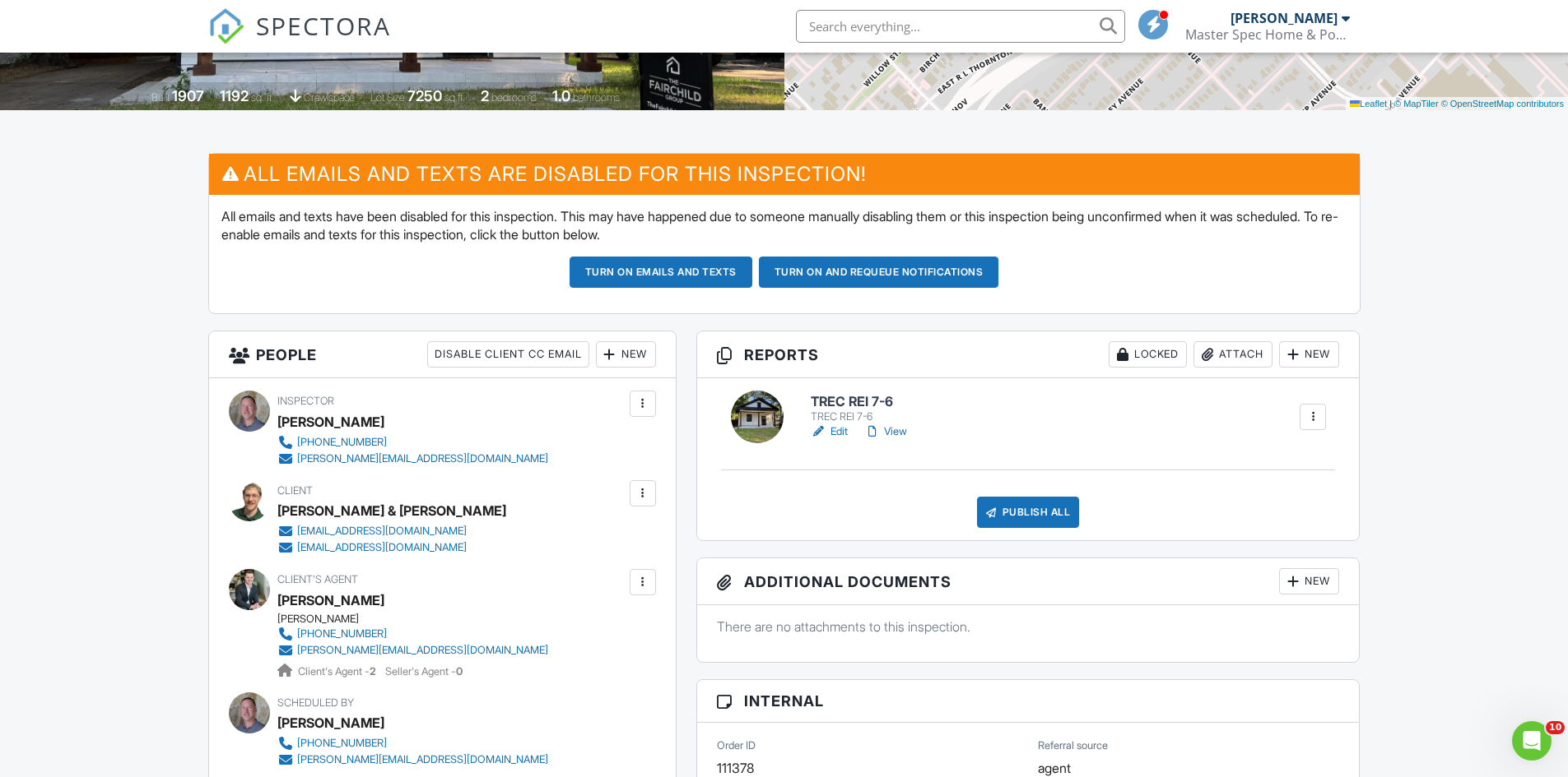
click at [845, 431] on link "Edit" at bounding box center [828, 431] width 37 height 16
